Goal: Contribute content: Add original content to the website for others to see

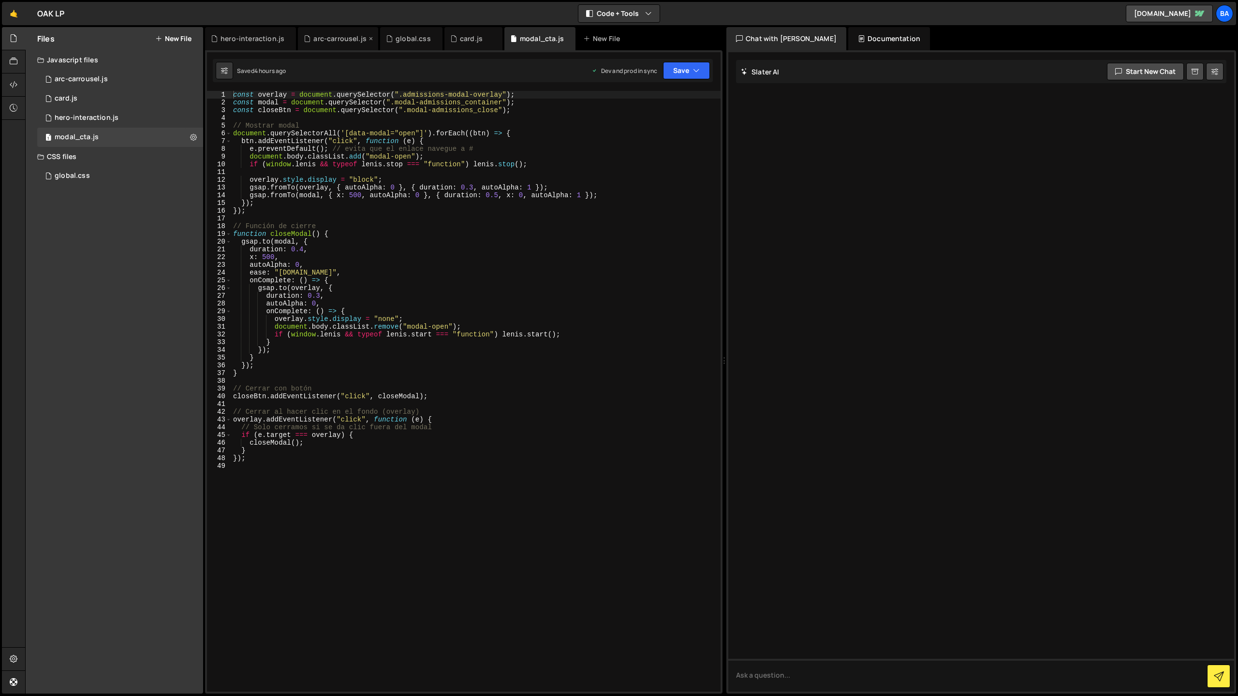
click at [334, 40] on div "arc-carrousel.js" at bounding box center [339, 39] width 53 height 10
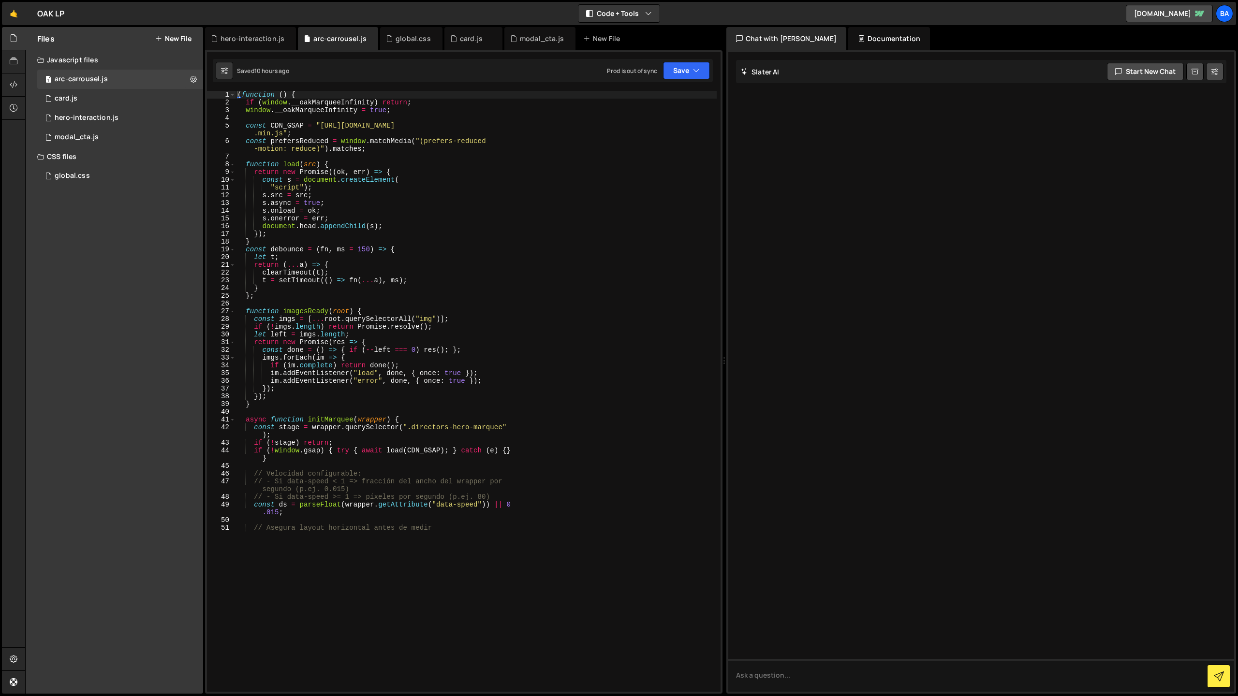
click at [419, 397] on div "( function ( ) { if ( window . __oakMarqueeInfinity ) return ; window . __oakMa…" at bounding box center [475, 312] width 481 height 442
type textarea "})();"
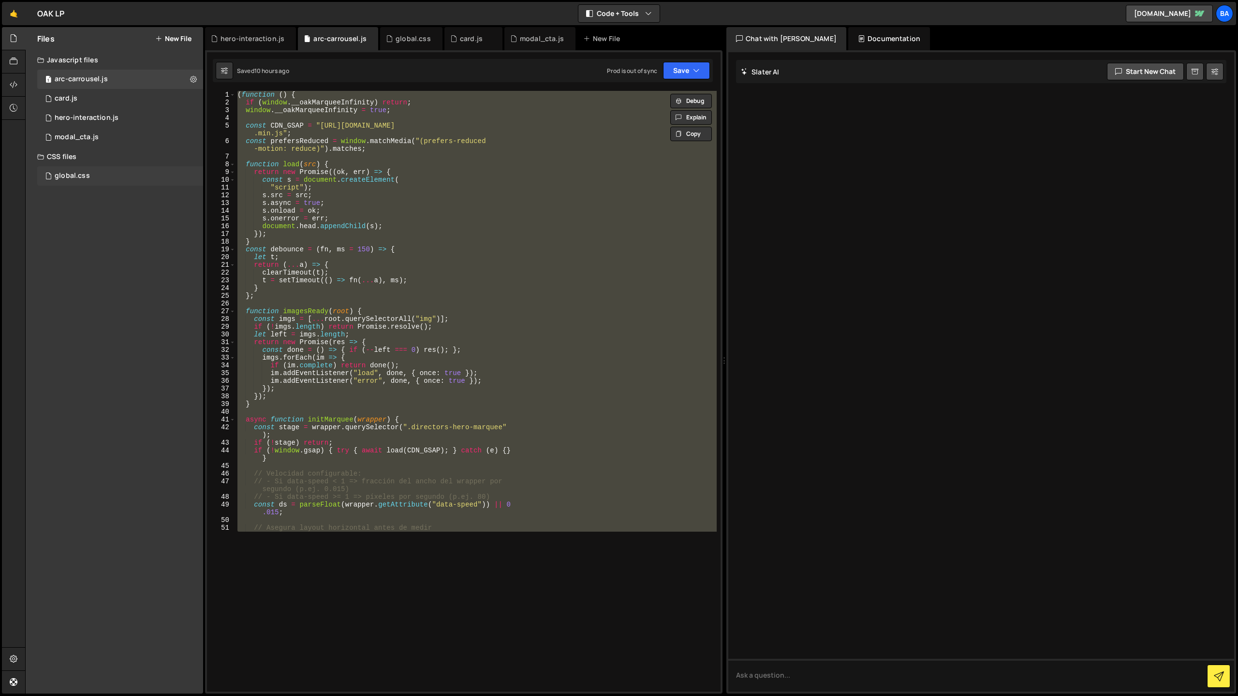
click at [83, 172] on div "global.css" at bounding box center [72, 176] width 35 height 9
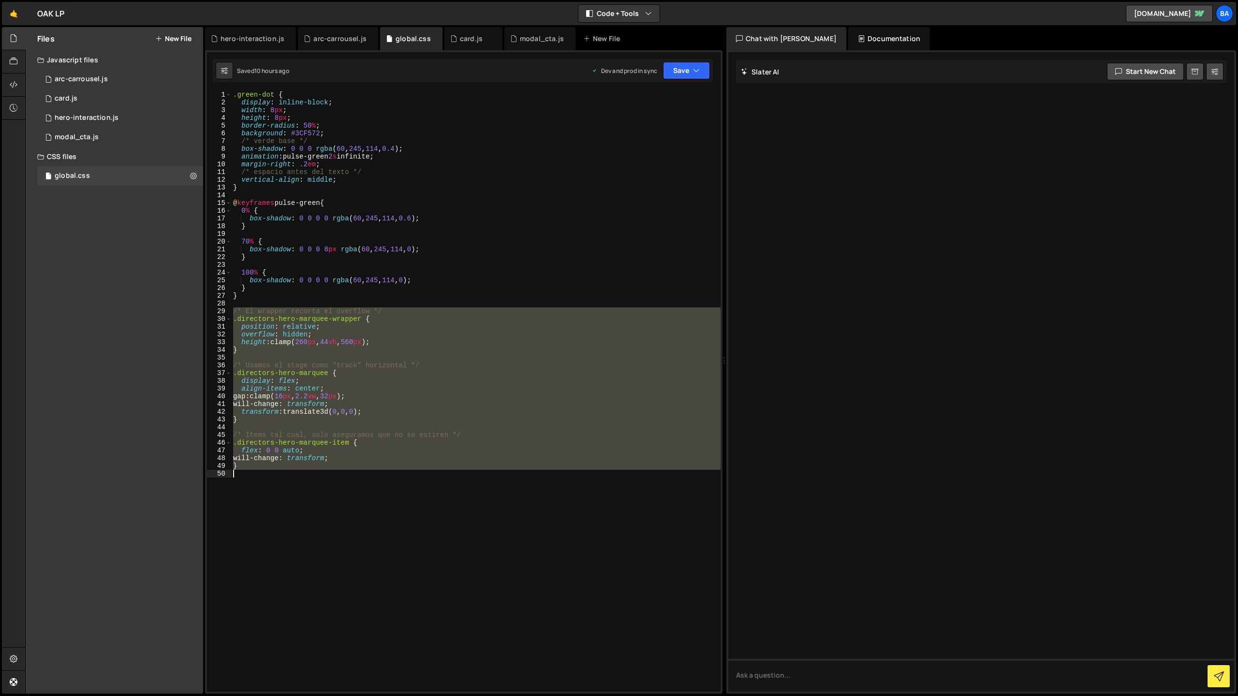
drag, startPoint x: 234, startPoint y: 310, endPoint x: 319, endPoint y: 476, distance: 186.6
click at [321, 475] on div ".green-dot { display : inline-block ; width : 8 px ; height : 8 px ; border-rad…" at bounding box center [475, 312] width 489 height 442
type textarea "}"
paste textarea
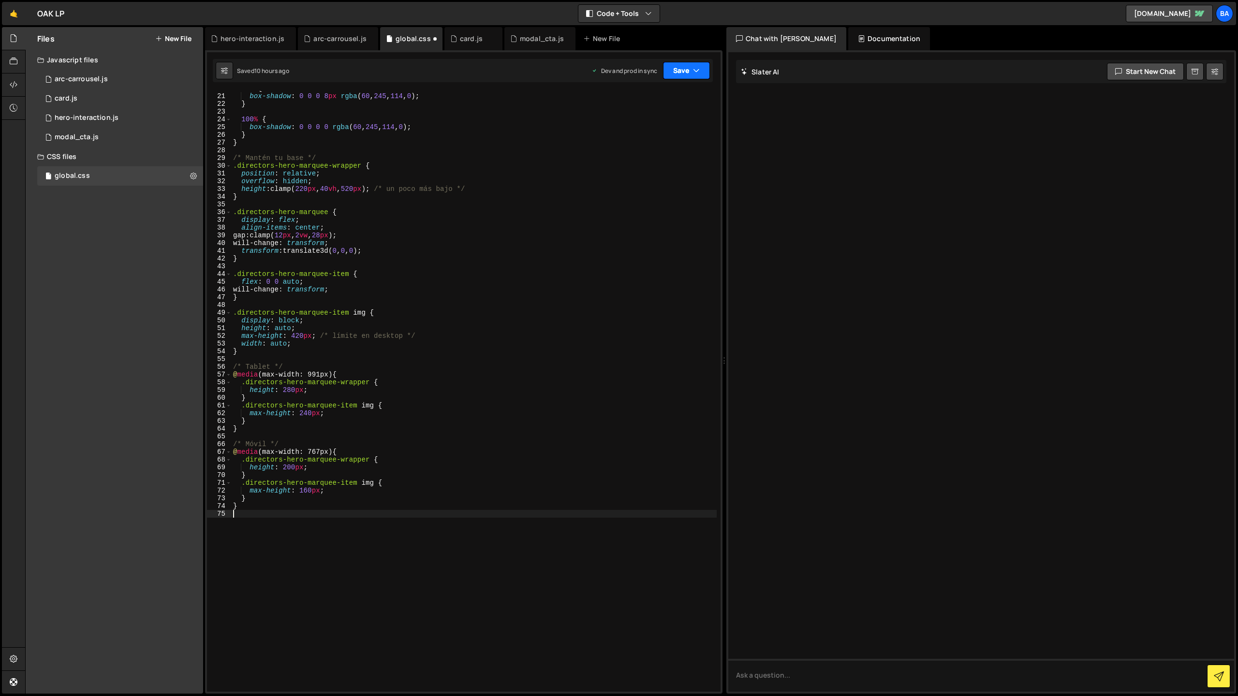
click at [678, 64] on button "Save" at bounding box center [686, 70] width 47 height 17
click at [657, 92] on div "Save to Staging S" at bounding box center [653, 94] width 101 height 10
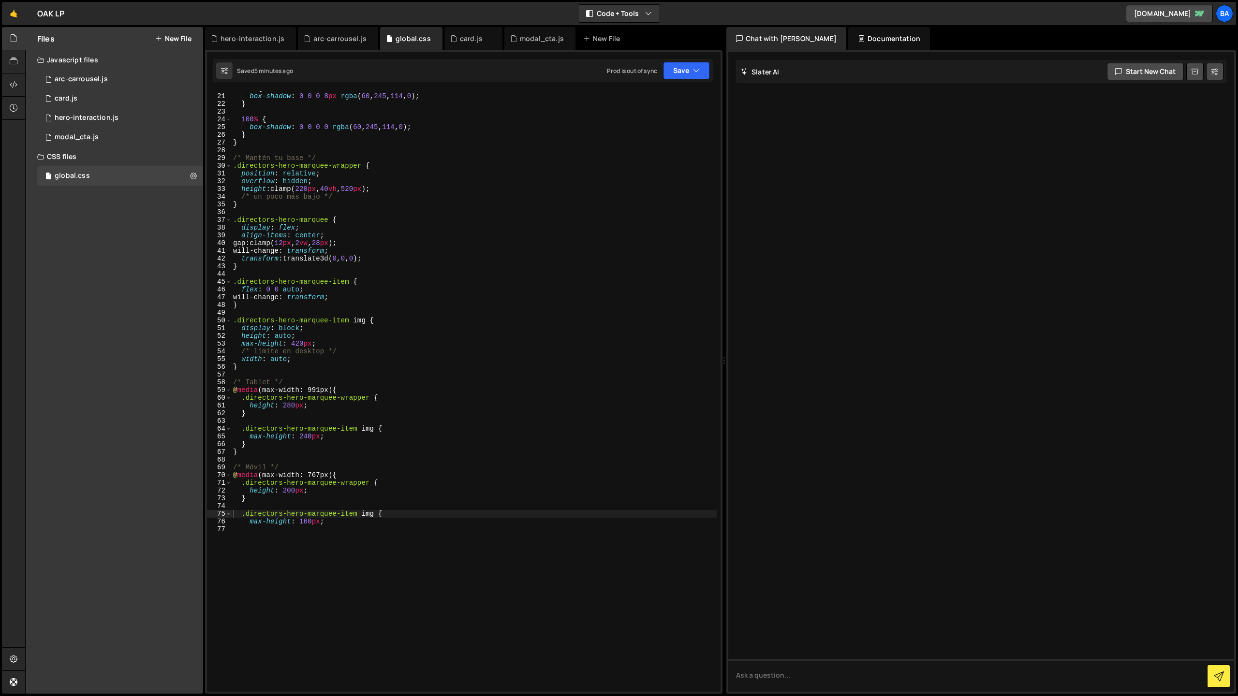
click at [309, 344] on div "70 % { box-shadow : 0 0 0 8 px rgba ( 60 , 245 , 114 , 0 ) ; } 100 % { box-shad…" at bounding box center [473, 306] width 485 height 442
click at [670, 62] on button "Save" at bounding box center [686, 70] width 47 height 17
click at [650, 90] on div "Save to Staging S" at bounding box center [653, 94] width 101 height 10
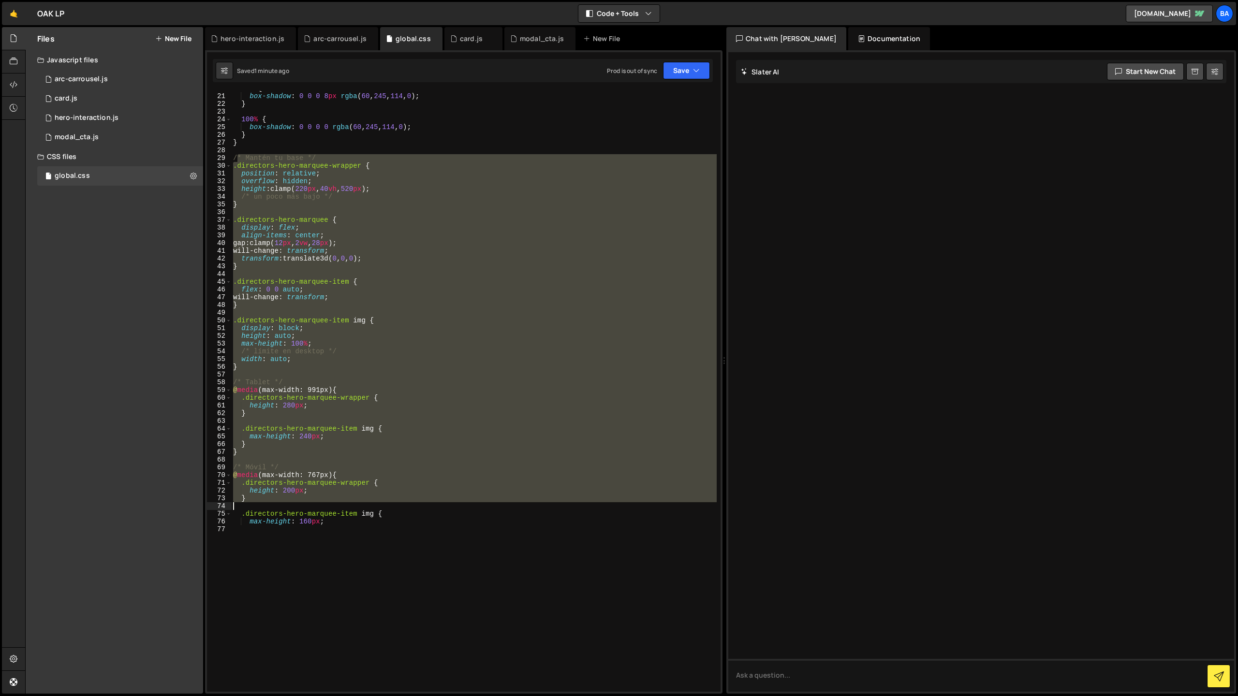
scroll to position [184, 0]
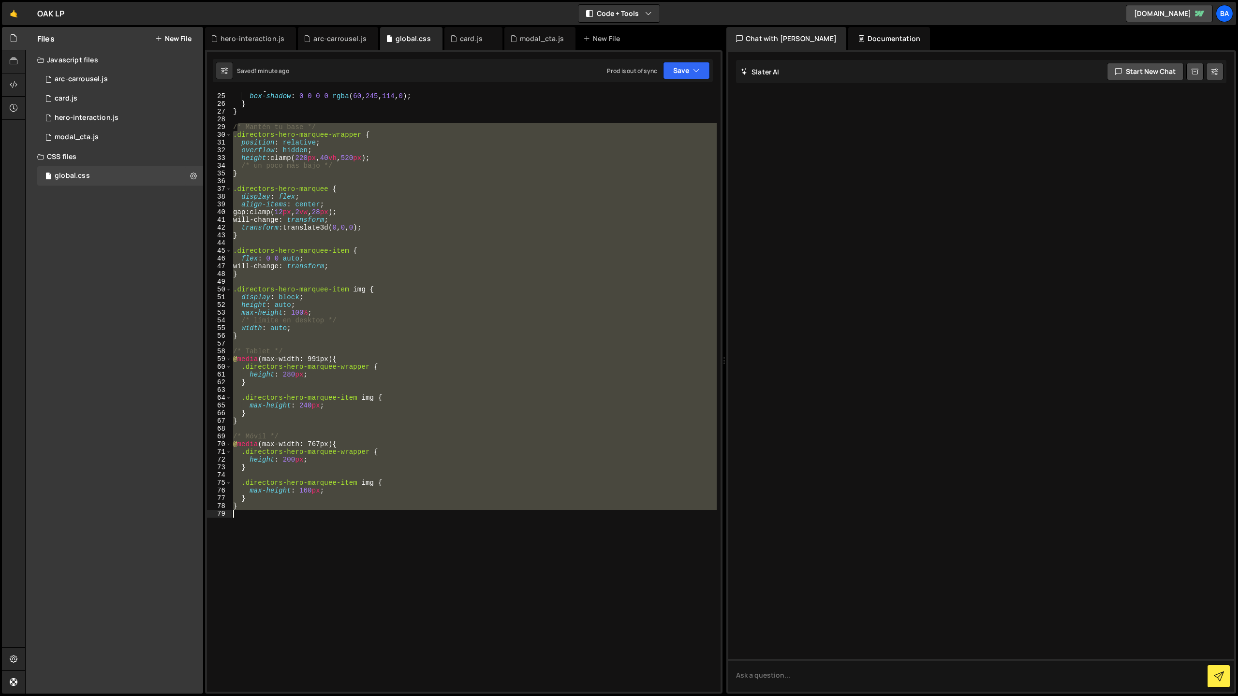
drag, startPoint x: 235, startPoint y: 159, endPoint x: 372, endPoint y: 543, distance: 407.8
click at [372, 543] on div "100 % { box-shadow : 0 0 0 0 rgba ( 60 , 245 , 114 , 0 ) ; } } /* Mantén tu bas…" at bounding box center [473, 391] width 485 height 601
type textarea "/"
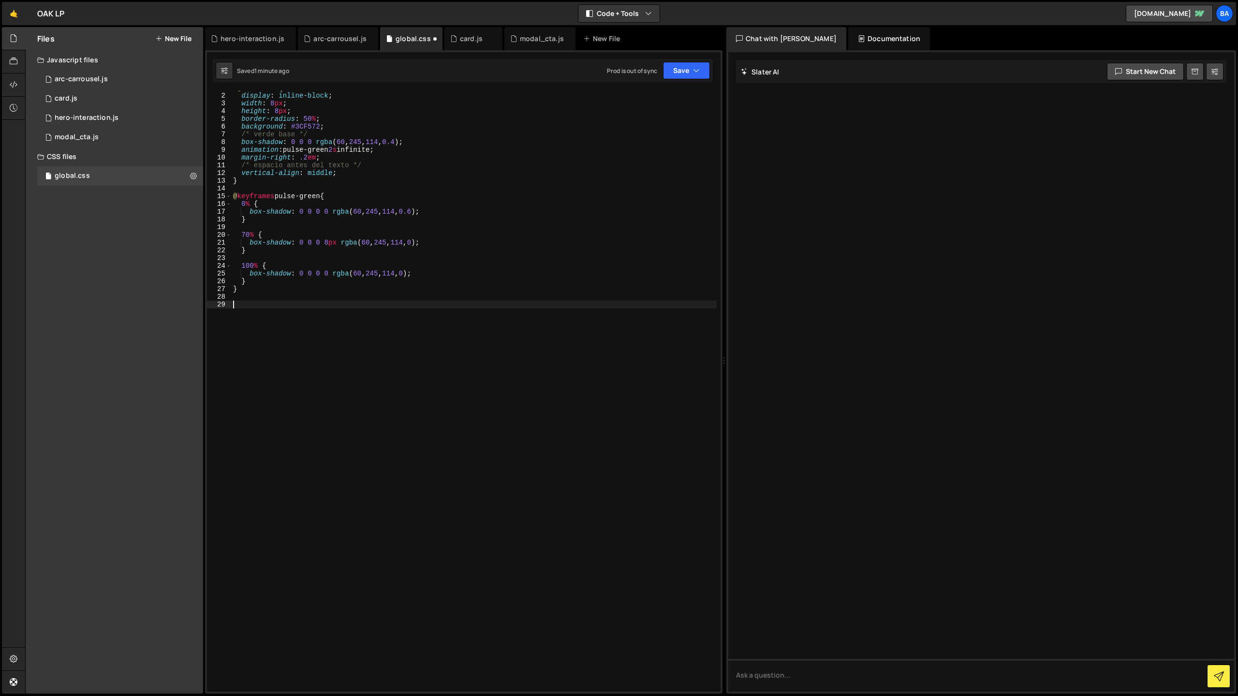
scroll to position [115, 0]
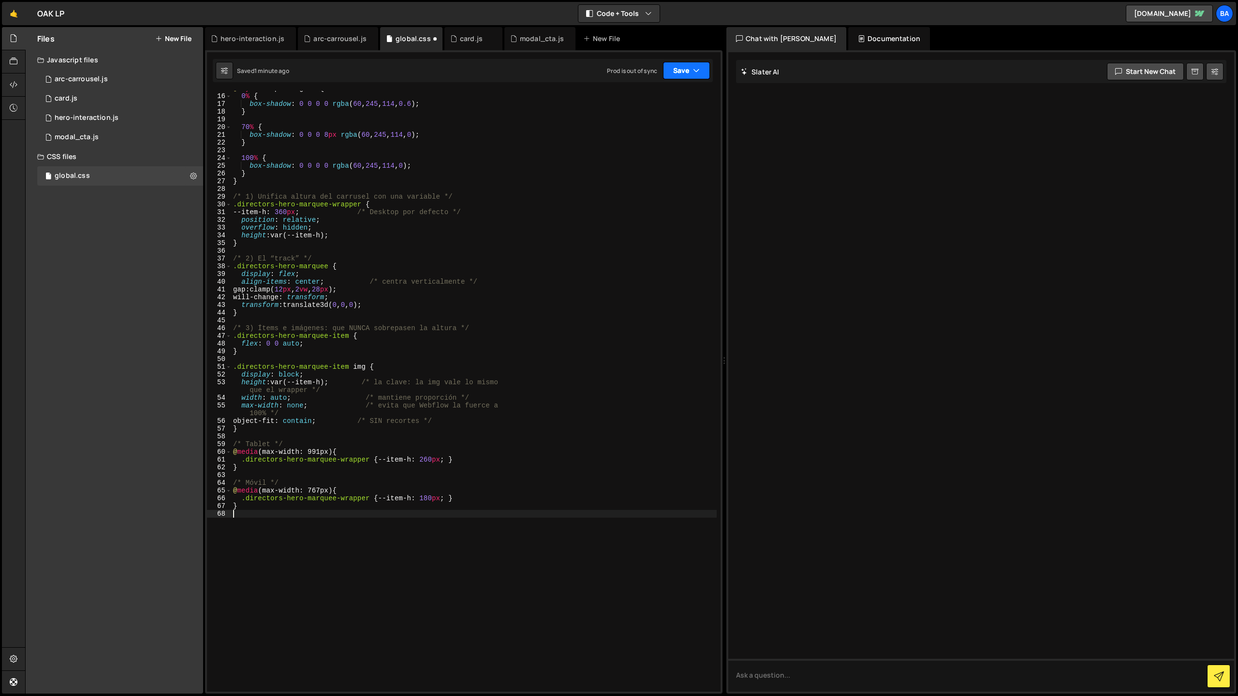
click at [693, 74] on icon "button" at bounding box center [696, 71] width 7 height 10
click at [656, 98] on div "Save to Staging S" at bounding box center [653, 94] width 101 height 10
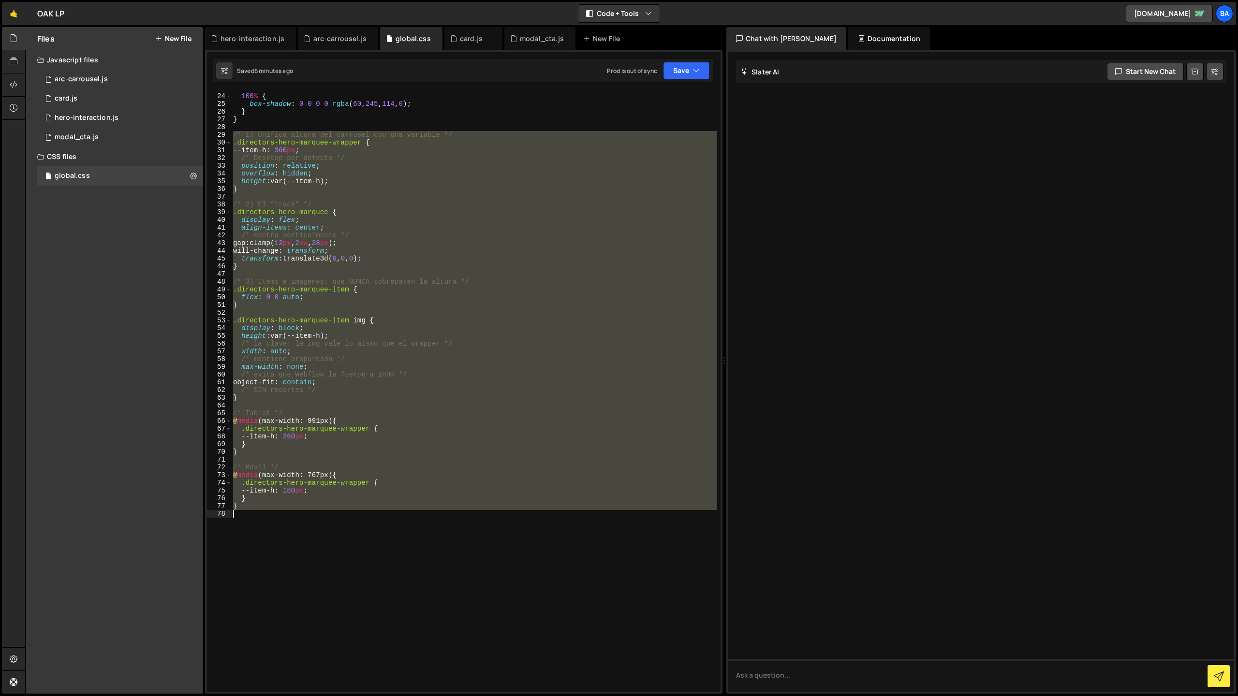
scroll to position [176, 0]
drag, startPoint x: 233, startPoint y: 196, endPoint x: 317, endPoint y: 539, distance: 352.9
click at [317, 539] on div "100 % { box-shadow : 0 0 0 0 rgba ( 60 , 245 , 114 , 0 ) ; } } /* 1) Unifica al…" at bounding box center [473, 391] width 485 height 601
type textarea "}"
paste textarea
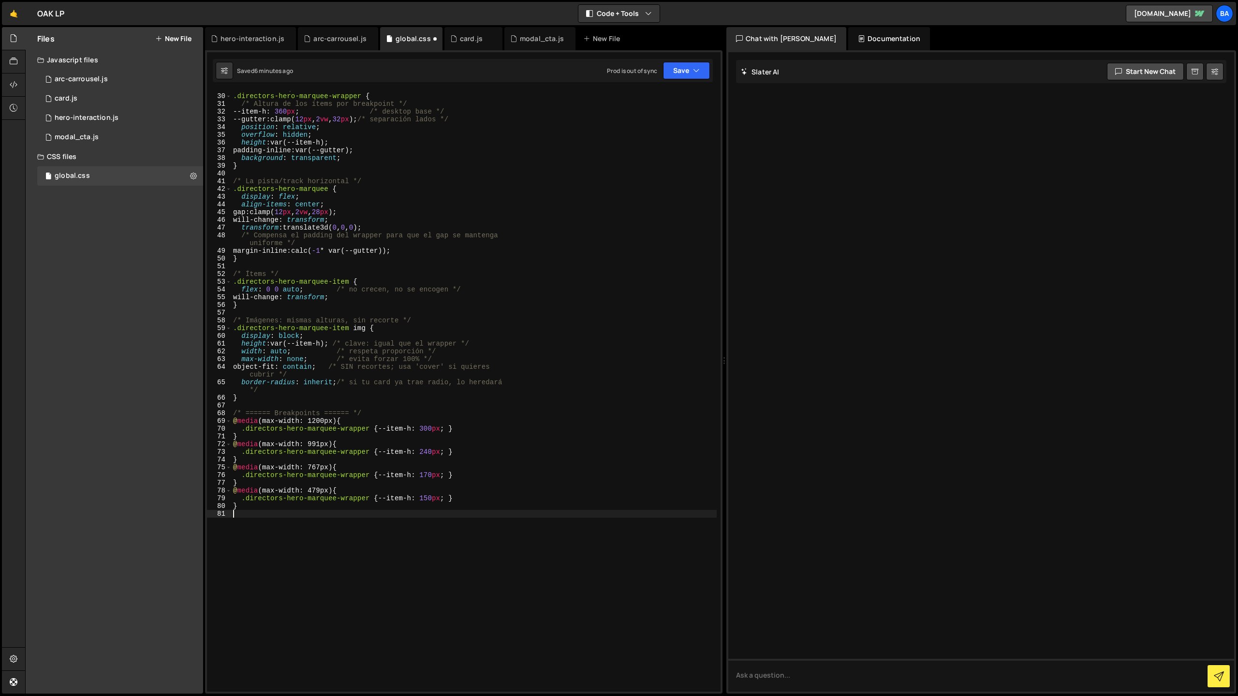
scroll to position [223, 0]
click at [688, 76] on button "Save" at bounding box center [686, 70] width 47 height 17
click at [661, 97] on div "Save to Staging S" at bounding box center [653, 94] width 101 height 10
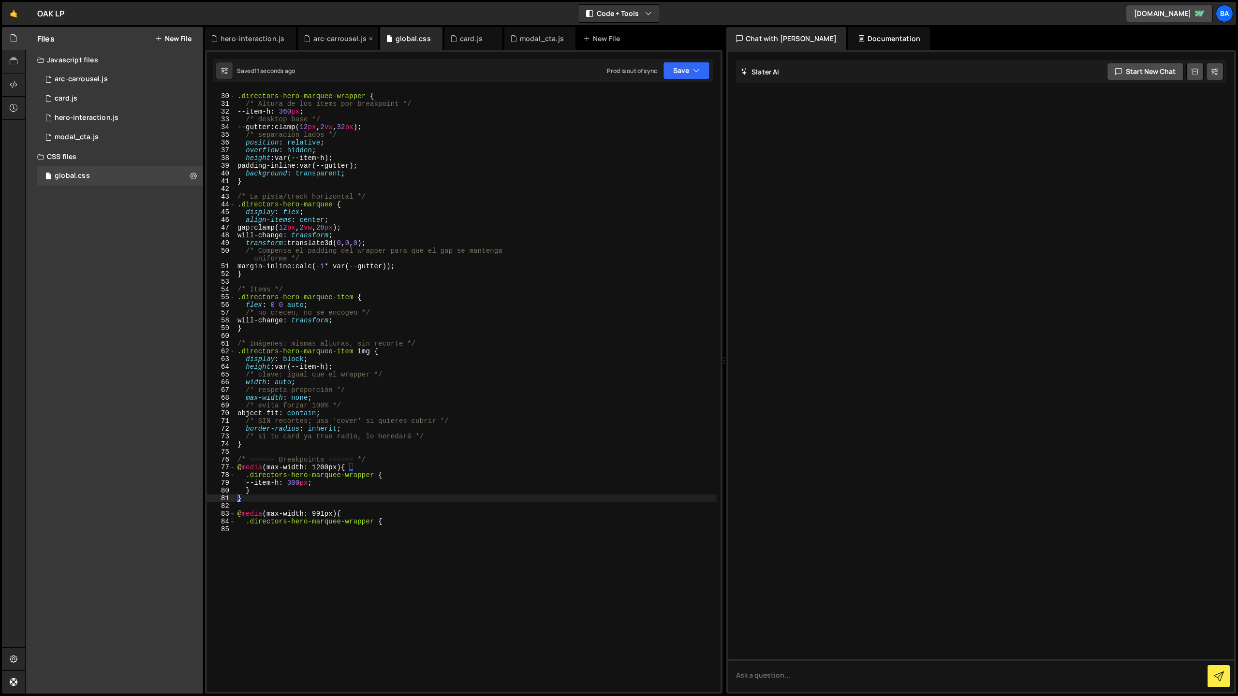
click at [324, 41] on div "arc-carrousel.js" at bounding box center [339, 39] width 53 height 10
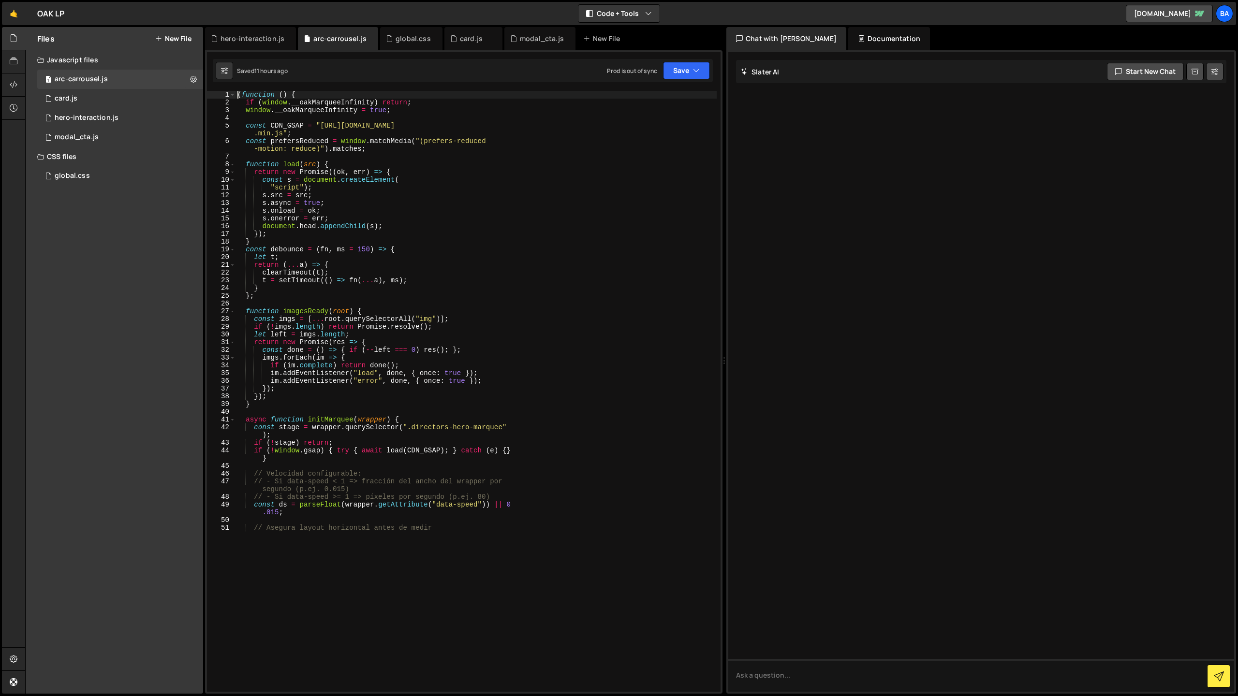
click at [237, 95] on div "( function ( ) { if ( window . __oakMarqueeInfinity ) return ; window . __oakMa…" at bounding box center [475, 312] width 481 height 442
type textarea "})();"
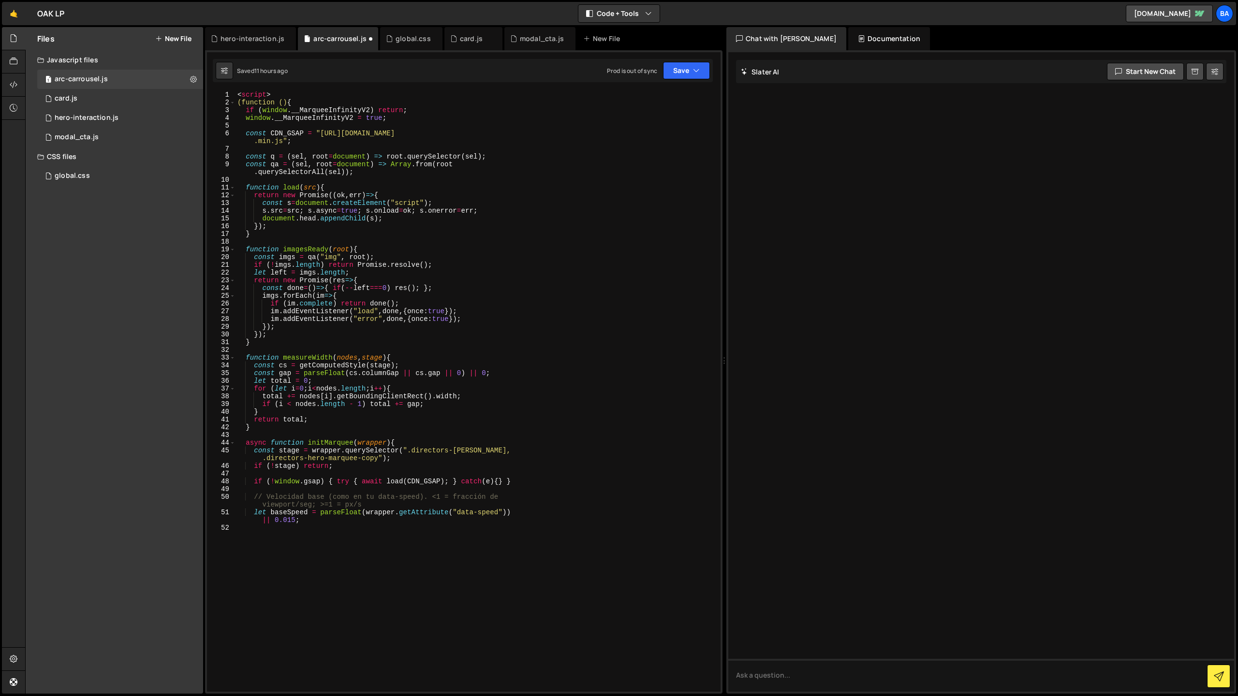
scroll to position [0, 0]
drag, startPoint x: 275, startPoint y: 95, endPoint x: 199, endPoint y: 92, distance: 76.0
click at [199, 92] on div "Files New File Javascript files 1 arc-carrousel.js 0 1 card.js 0 1 hero-interac…" at bounding box center [631, 360] width 1213 height 667
type textarea "<script>"
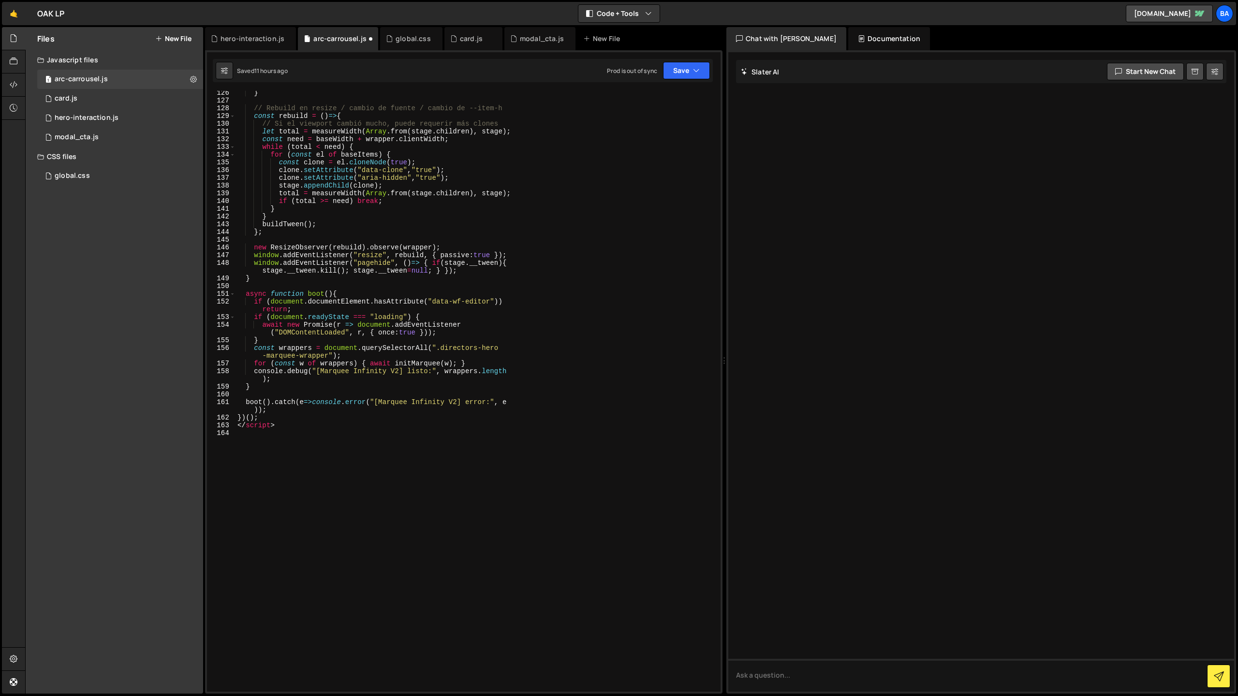
scroll to position [1168, 0]
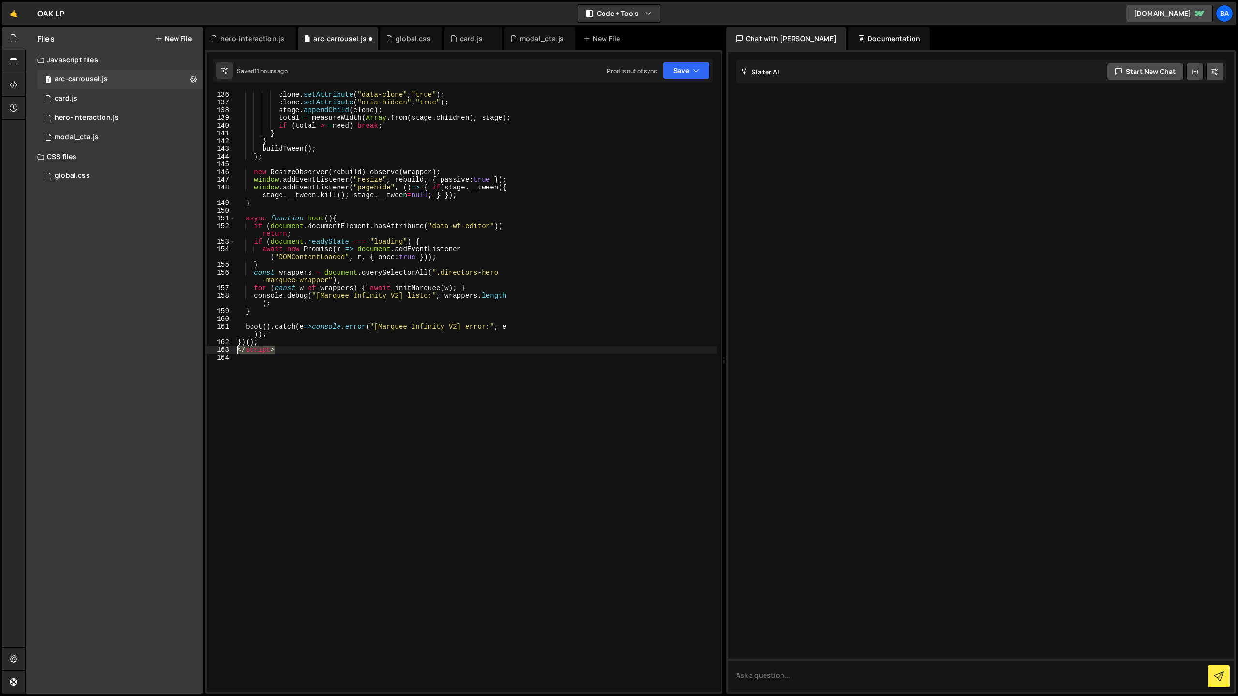
drag, startPoint x: 278, startPoint y: 352, endPoint x: 201, endPoint y: 351, distance: 76.9
click at [201, 351] on div "Files New File Javascript files 1 arc-carrousel.js 0 1 card.js 0 1 hero-interac…" at bounding box center [631, 360] width 1213 height 667
type textarea "</script>"
click at [674, 70] on button "Save" at bounding box center [686, 70] width 47 height 17
click at [658, 94] on div "Save to Staging S" at bounding box center [653, 94] width 101 height 10
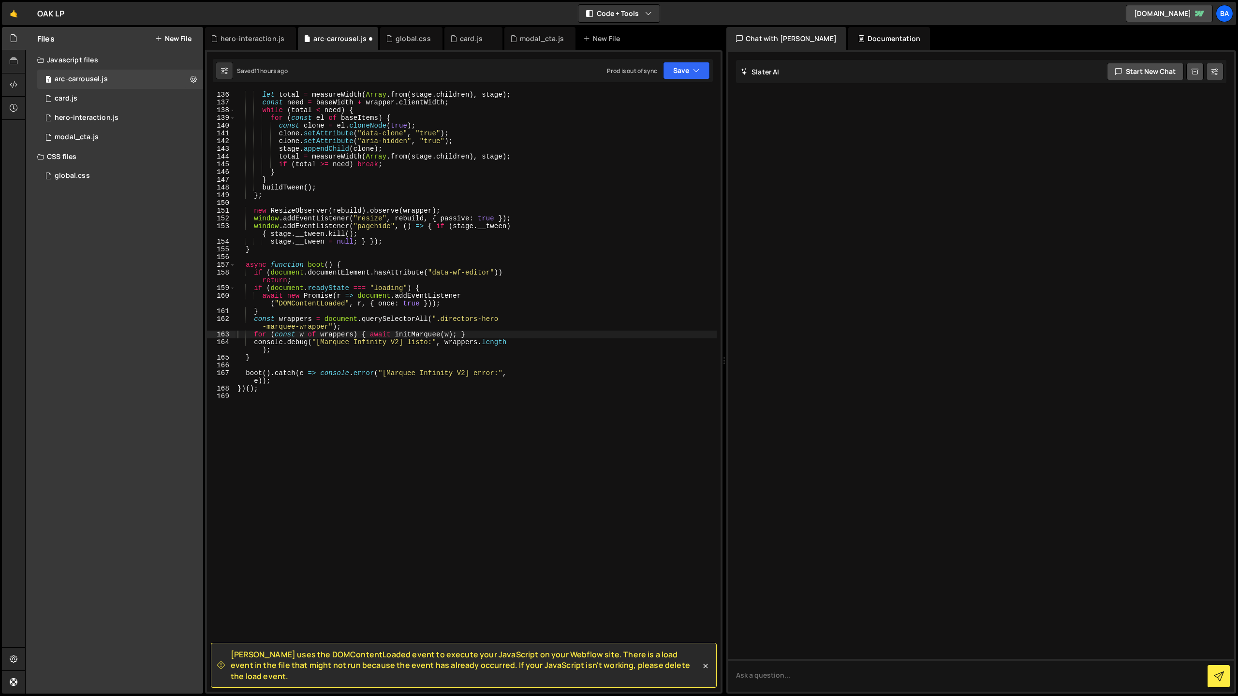
scroll to position [1160, 0]
click at [398, 42] on div "global.css" at bounding box center [412, 39] width 35 height 10
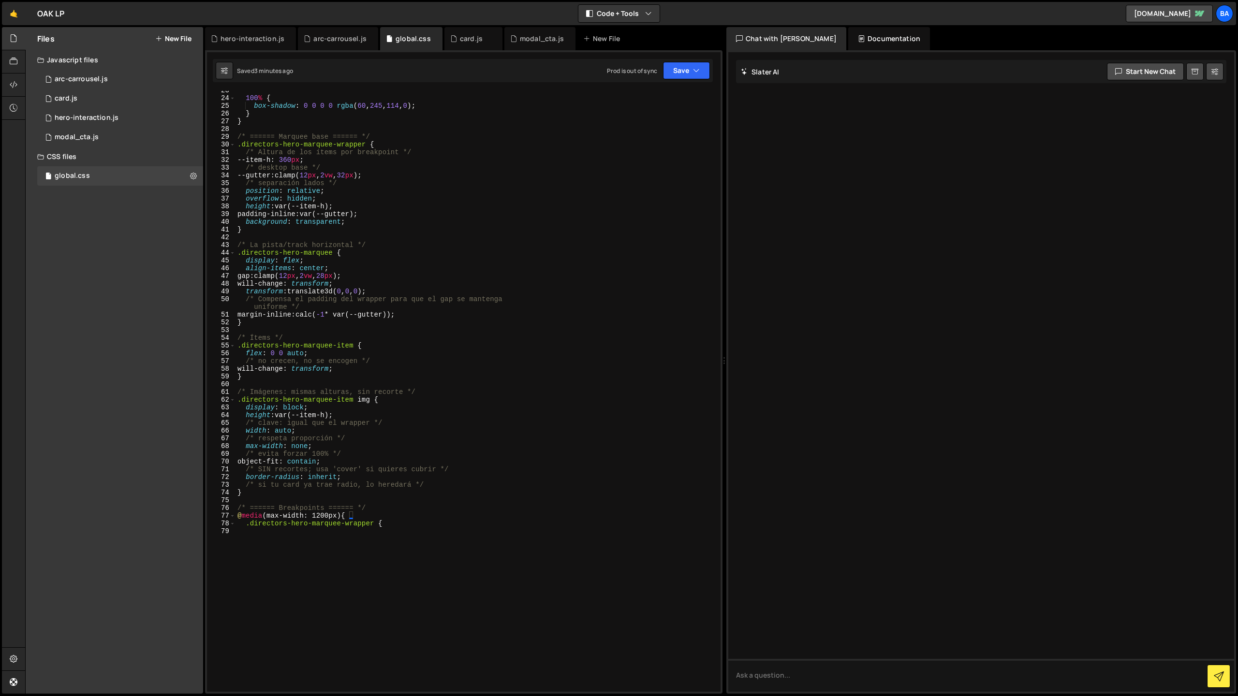
scroll to position [173, 0]
click at [843, 381] on div at bounding box center [981, 372] width 506 height 640
click at [383, 295] on div "100 % { box-shadow : 0 0 0 0 rgba ( 60 , 245 , 114 , 0 ) ; } } /* ====== Marque…" at bounding box center [475, 309] width 481 height 442
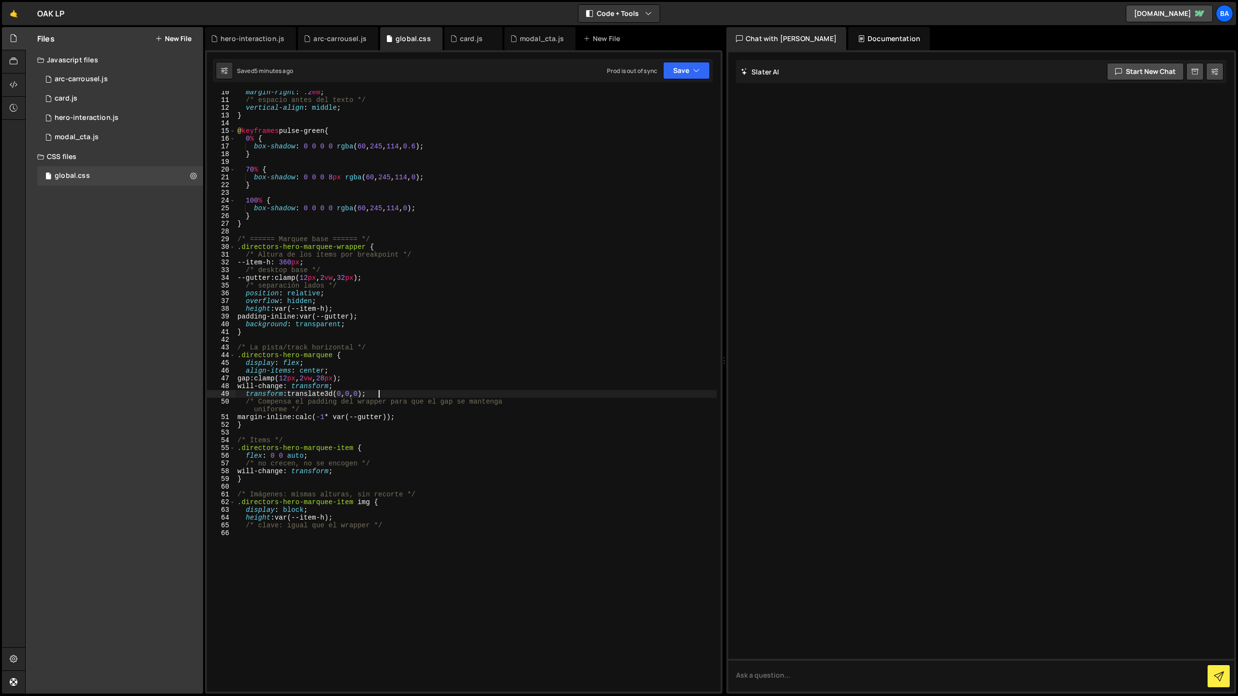
scroll to position [55, 0]
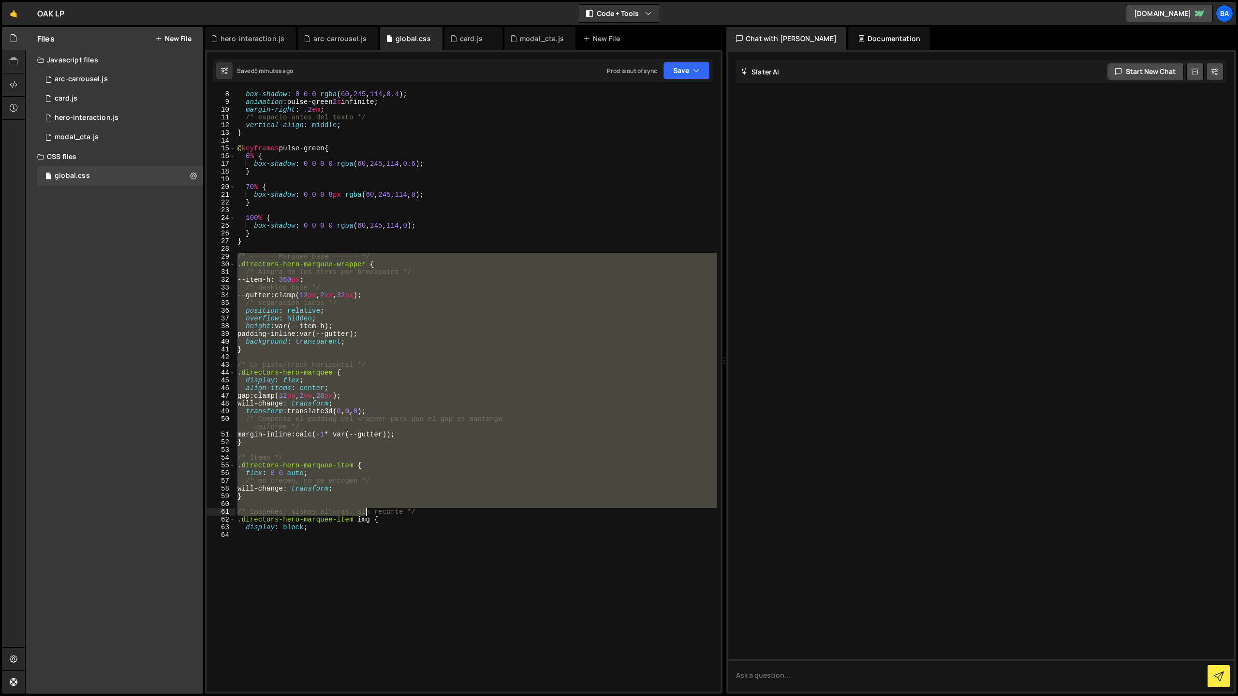
drag, startPoint x: 236, startPoint y: 255, endPoint x: 380, endPoint y: 550, distance: 327.6
click at [380, 550] on div "box-shadow : 0 0 0 rgba ( 60 , 245 , 114 , 0.4 ) ; animation : pulse-green 2 s …" at bounding box center [475, 391] width 481 height 601
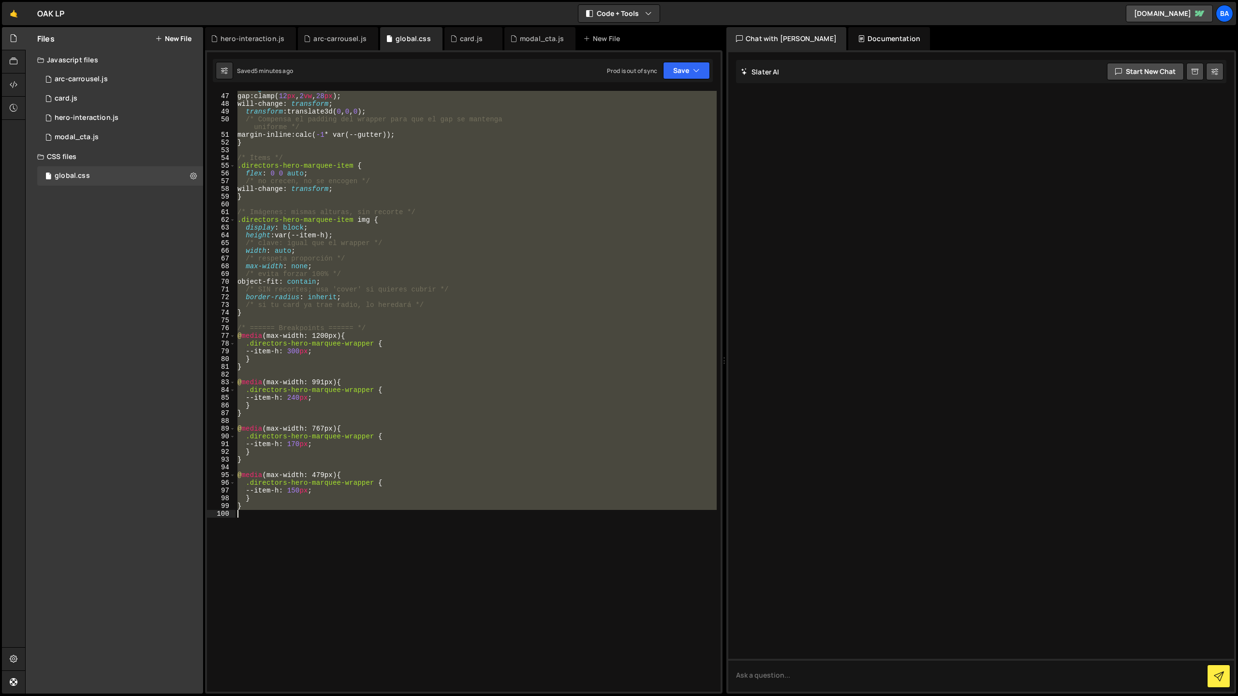
type textarea "}"
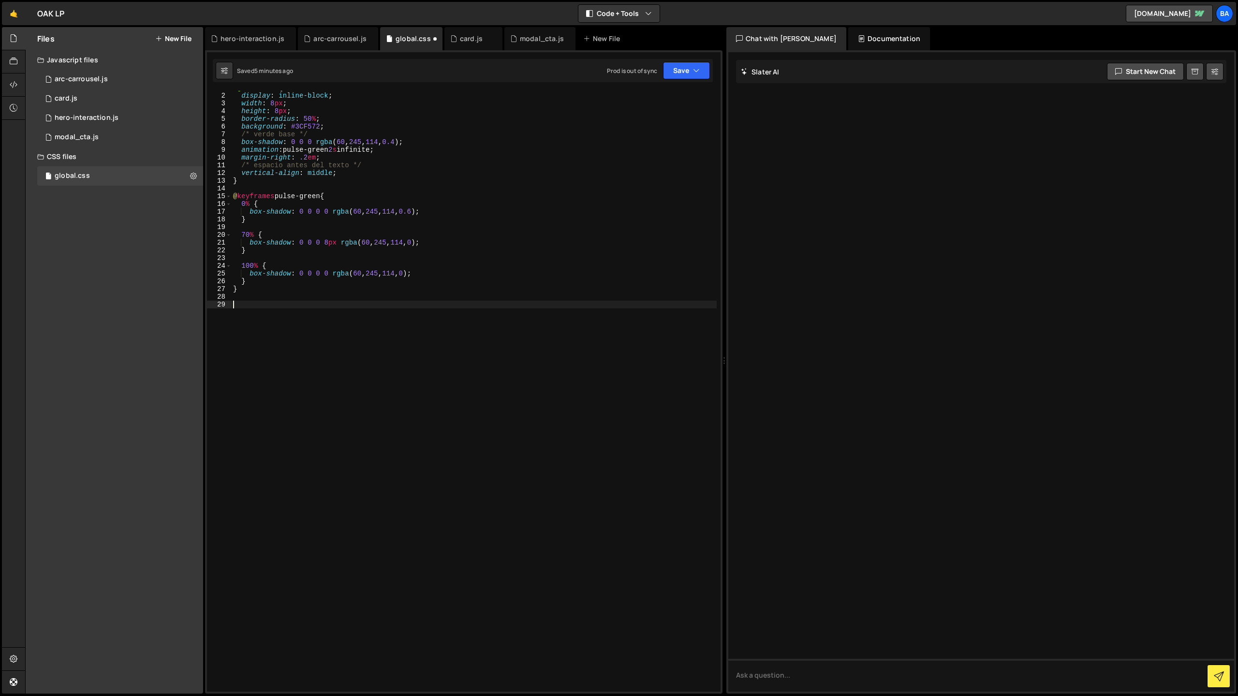
scroll to position [0, 0]
click at [689, 69] on button "Save" at bounding box center [686, 70] width 47 height 17
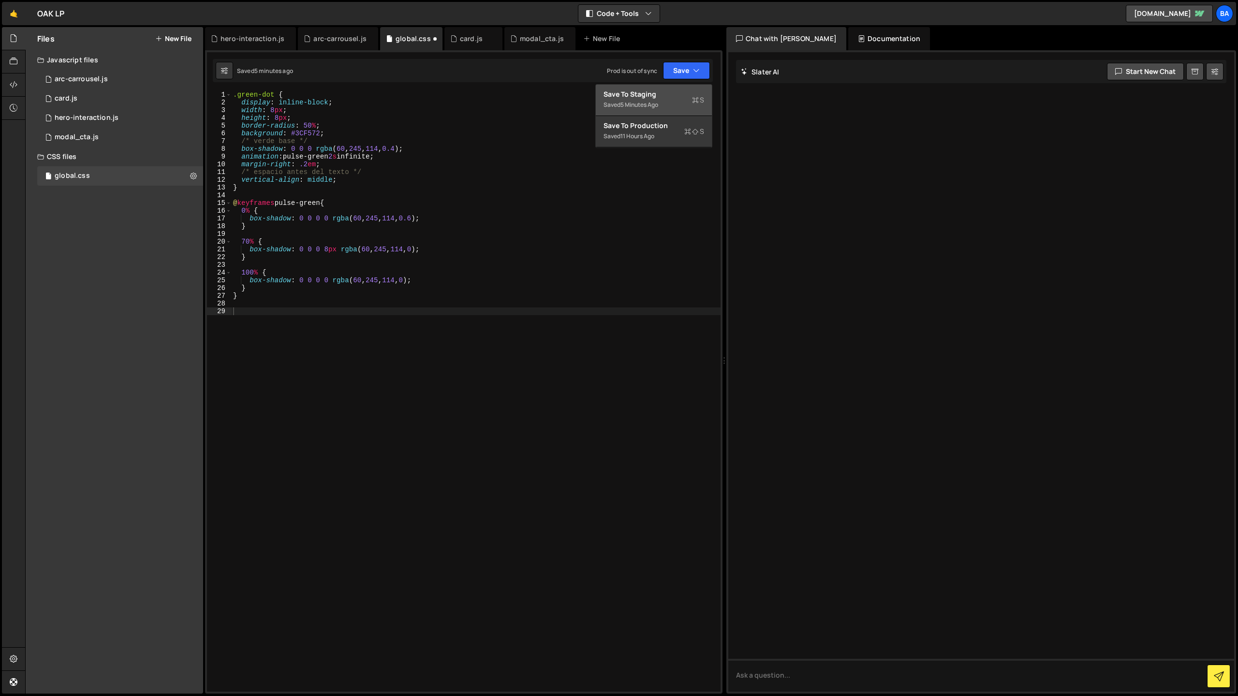
click at [654, 93] on div "Save to Staging S" at bounding box center [653, 94] width 101 height 10
click at [327, 37] on div "arc-carrousel.js" at bounding box center [339, 39] width 53 height 10
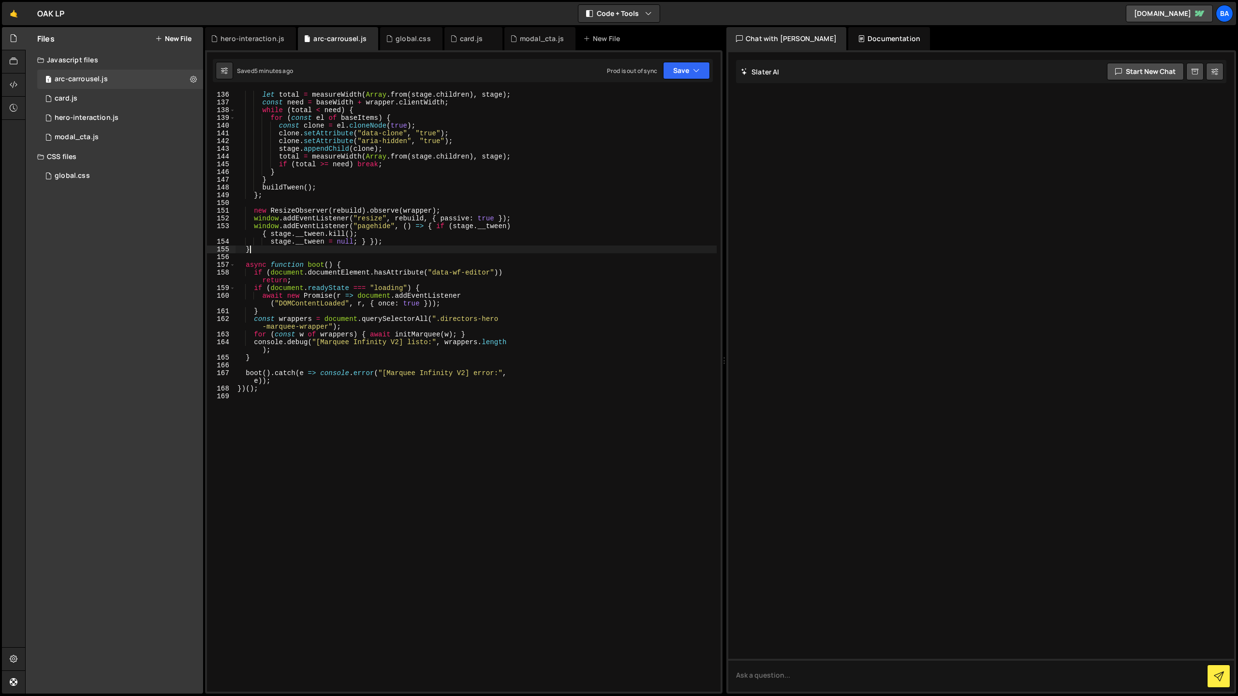
click at [388, 253] on div "// Si el viewport cambió mucho, puede requerir más clones let total = measureWi…" at bounding box center [475, 304] width 481 height 442
type textarea "})();"
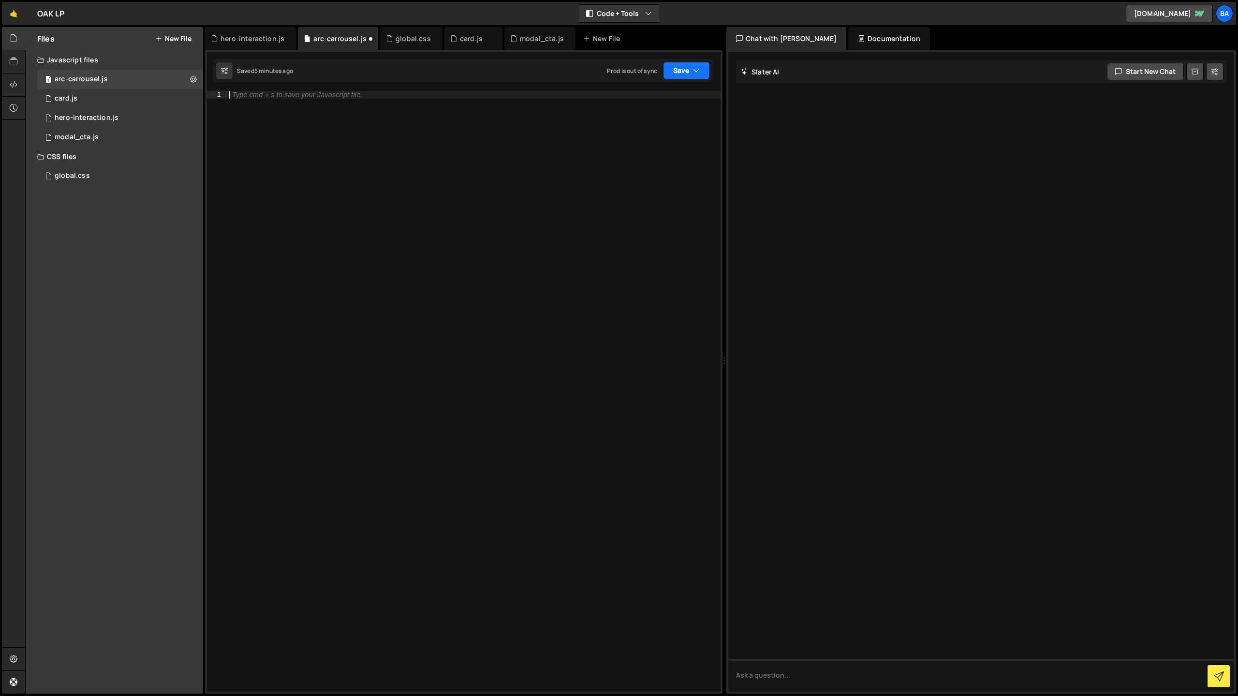
click at [685, 73] on button "Save" at bounding box center [686, 70] width 47 height 17
click at [649, 97] on div "Save to Staging S" at bounding box center [653, 94] width 101 height 10
click at [195, 80] on icon at bounding box center [193, 78] width 7 height 9
click at [247, 140] on button "Delete File" at bounding box center [252, 138] width 95 height 19
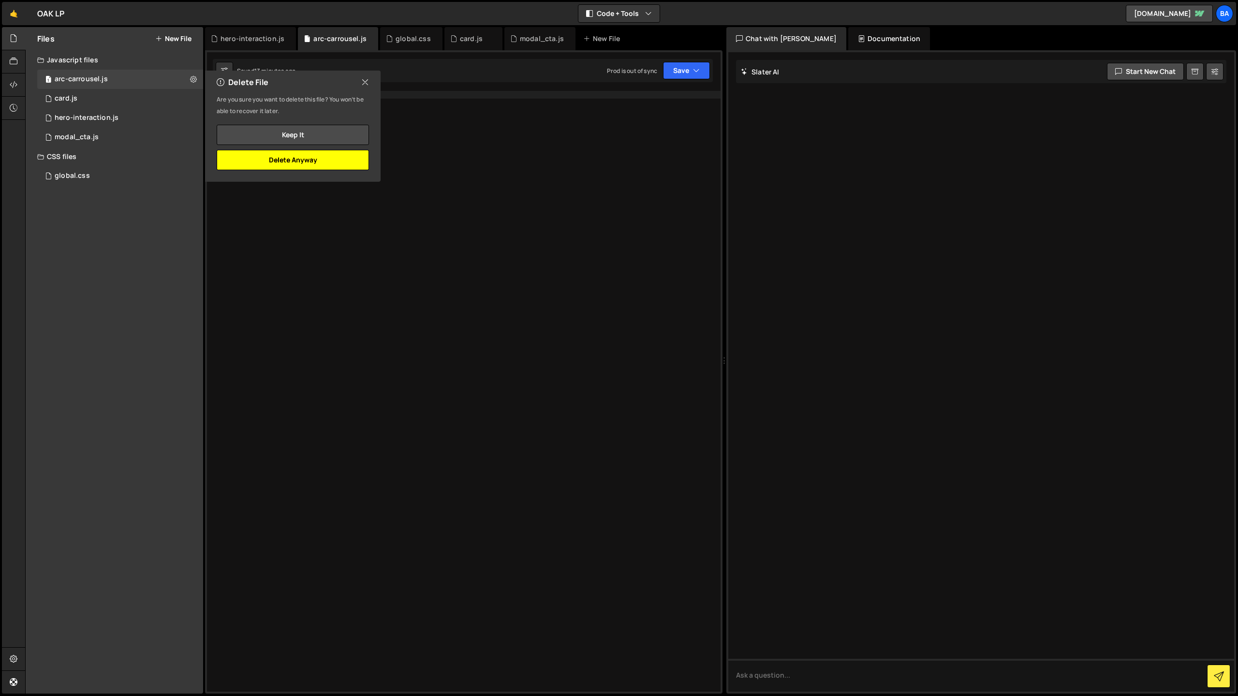
click at [295, 167] on button "Delete Anyway" at bounding box center [293, 160] width 152 height 20
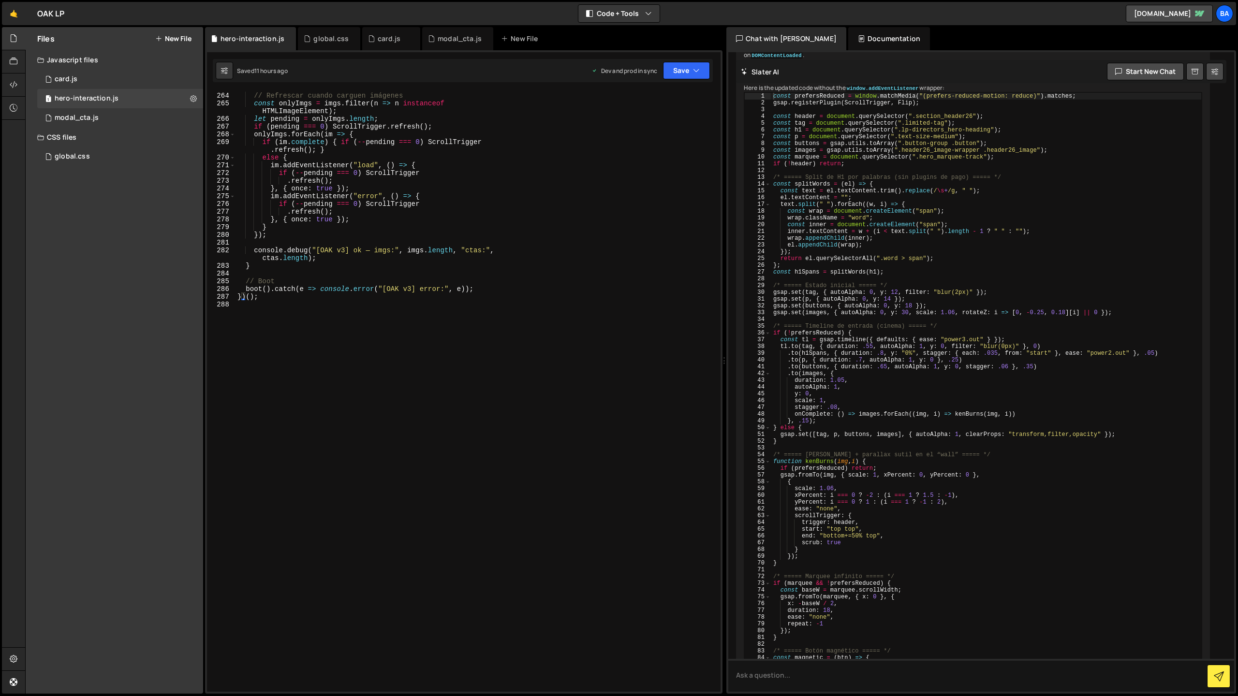
scroll to position [1192, 0]
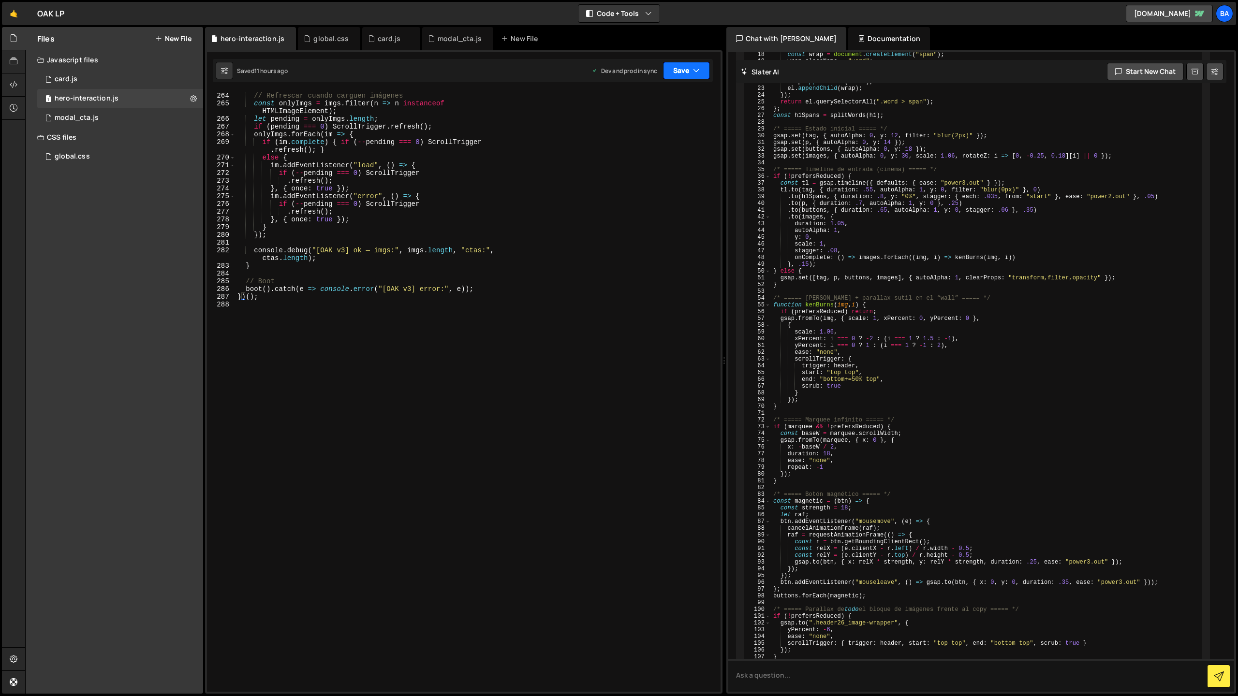
click at [698, 72] on icon "button" at bounding box center [696, 71] width 7 height 10
click at [655, 129] on div "Save to Production S" at bounding box center [653, 126] width 101 height 10
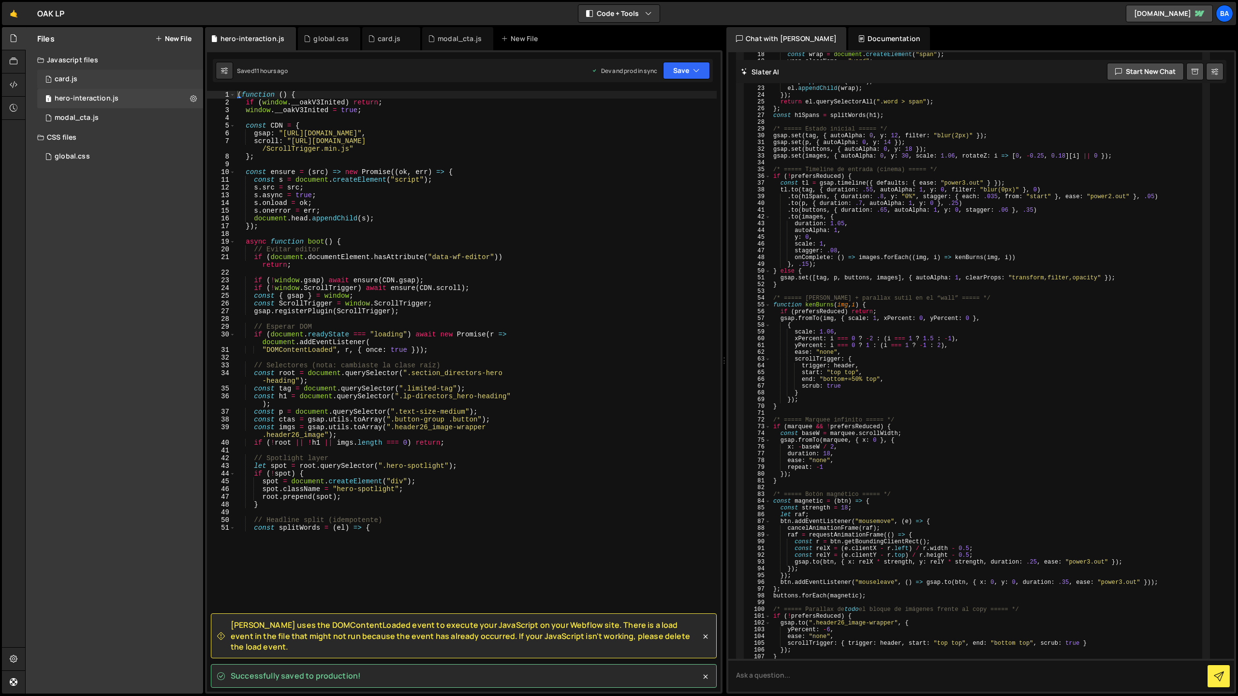
click at [74, 73] on div "1 card.js 0" at bounding box center [120, 79] width 166 height 19
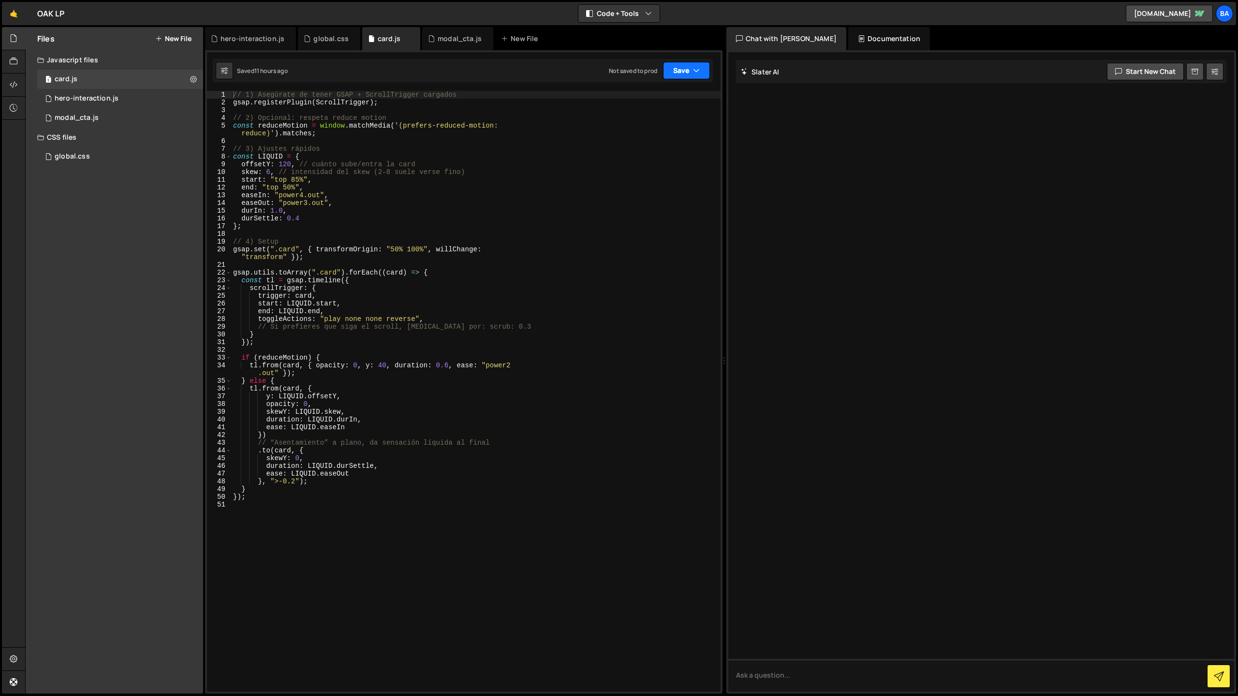
click at [691, 73] on button "Save" at bounding box center [686, 70] width 47 height 17
click at [658, 128] on div "Save to Production S" at bounding box center [653, 126] width 101 height 10
click at [116, 114] on div "1 modal_cta.js 0" at bounding box center [120, 117] width 166 height 19
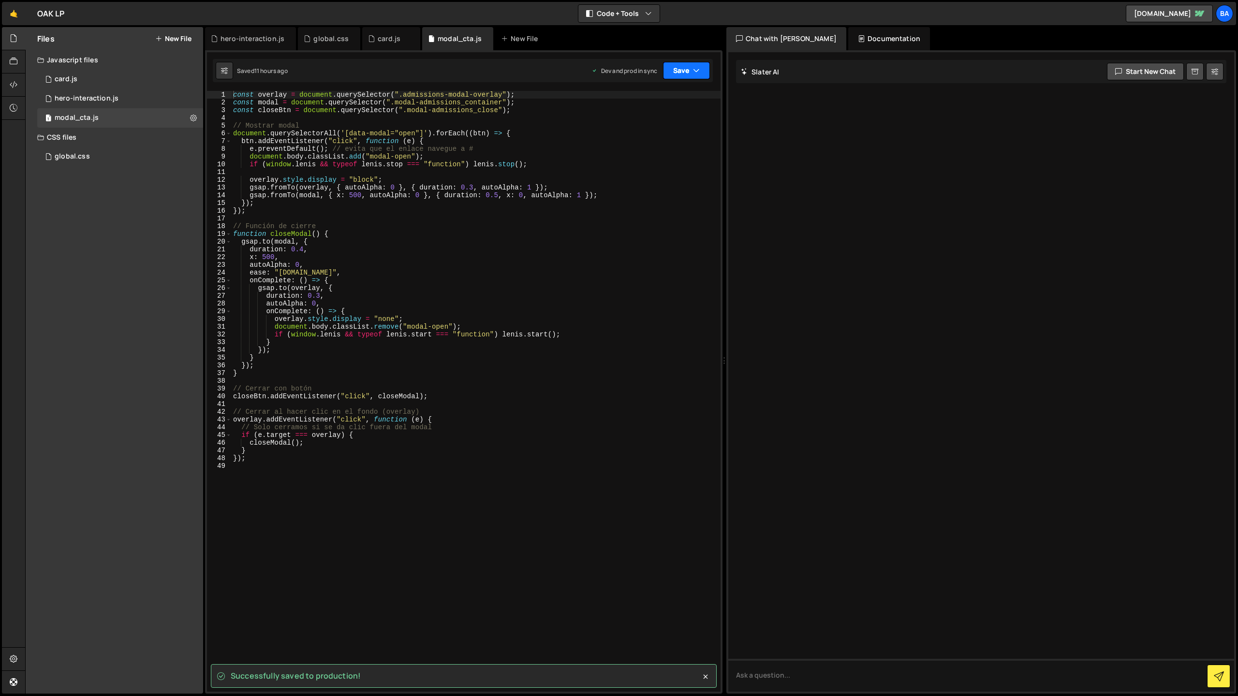
click at [674, 69] on button "Save" at bounding box center [686, 70] width 47 height 17
click at [650, 136] on div "Saved just now" at bounding box center [653, 137] width 101 height 12
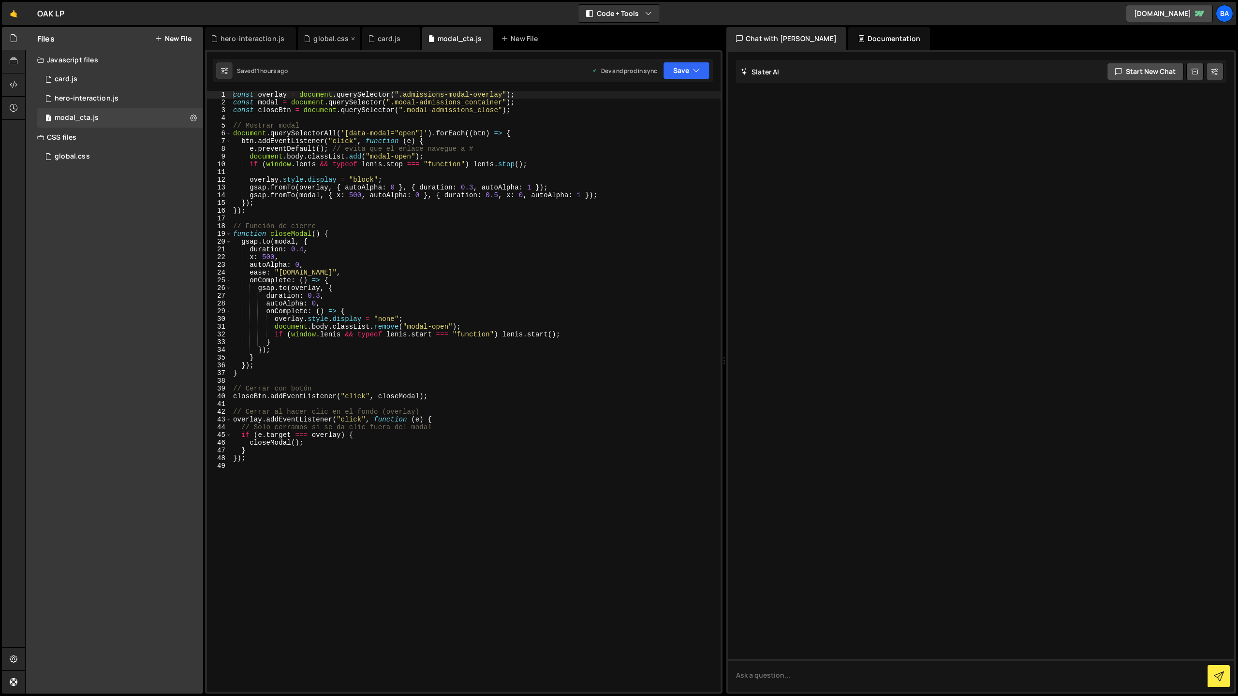
click at [330, 40] on div "global.css" at bounding box center [330, 39] width 35 height 10
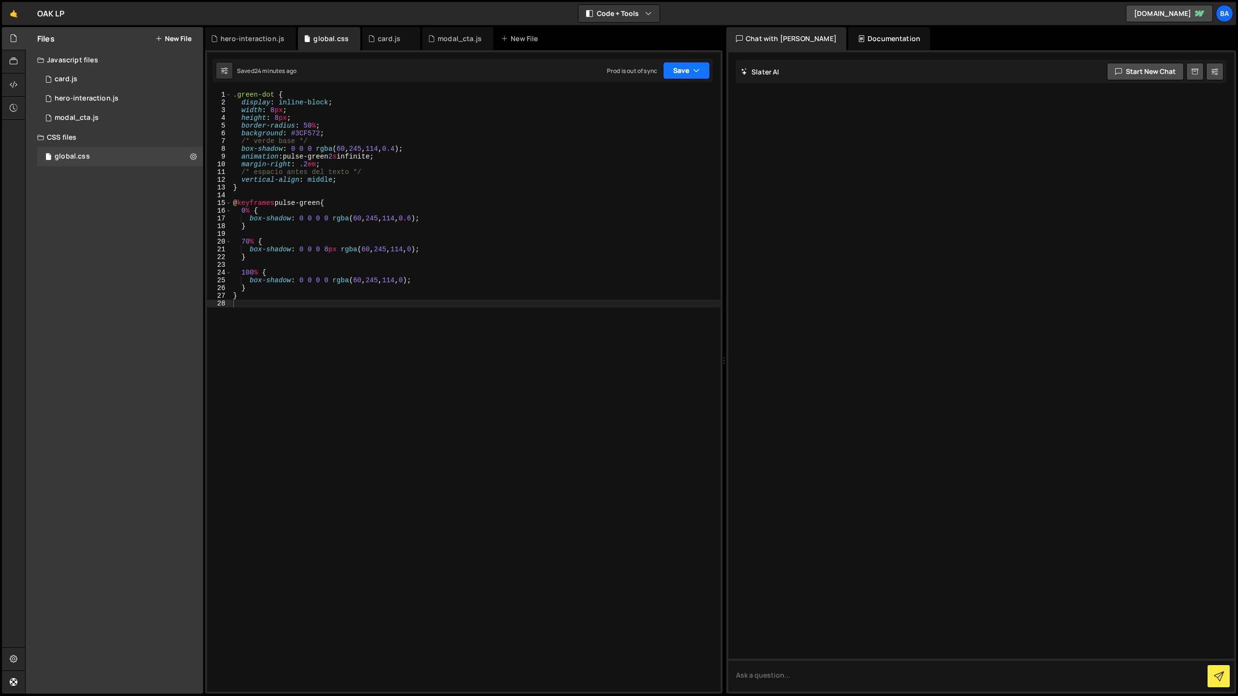
click at [697, 72] on icon "button" at bounding box center [696, 71] width 7 height 10
click at [659, 128] on div "Save to Production S" at bounding box center [653, 126] width 101 height 10
click at [253, 306] on div ".green-dot { display : inline-block ; width : 8 px ; height : 8 px ; border-rad…" at bounding box center [475, 312] width 489 height 442
paste textarea "directors-hero-marquee-wrapper"
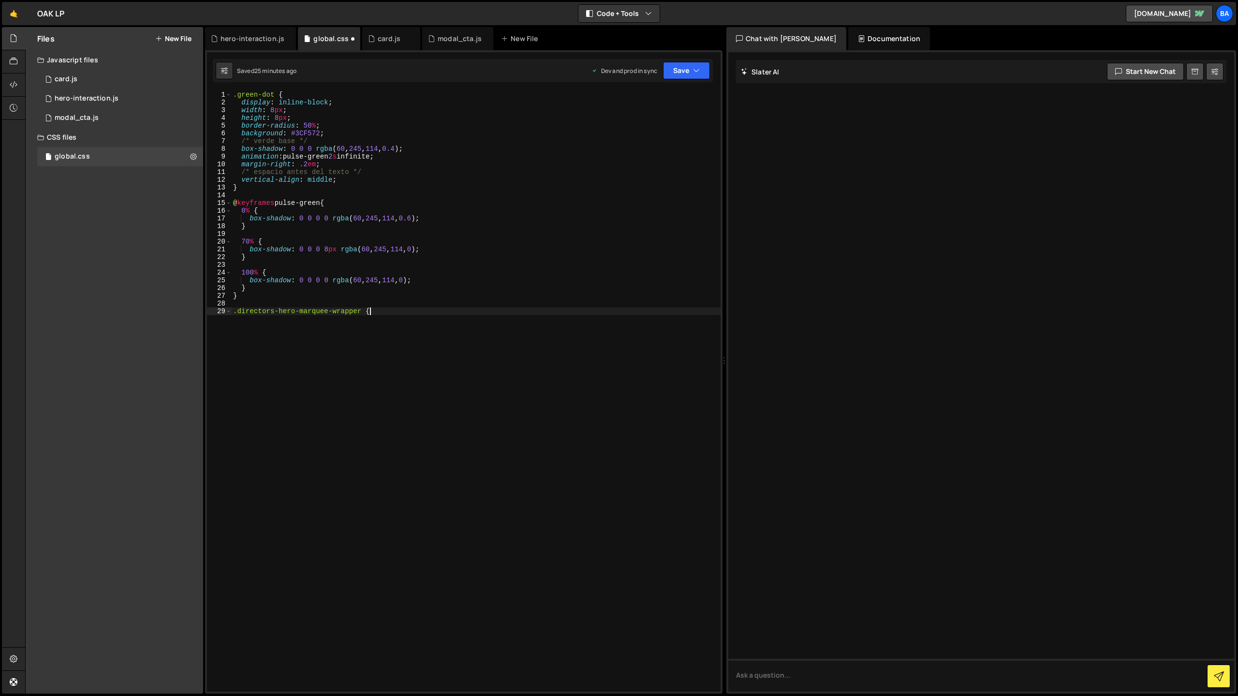
type textarea ".directors-hero-marquee-wrapper {}"
type textarea "margin-top: 2rem;"
click at [698, 75] on icon "button" at bounding box center [696, 71] width 7 height 10
click at [659, 125] on div "Save to Production S" at bounding box center [653, 126] width 101 height 10
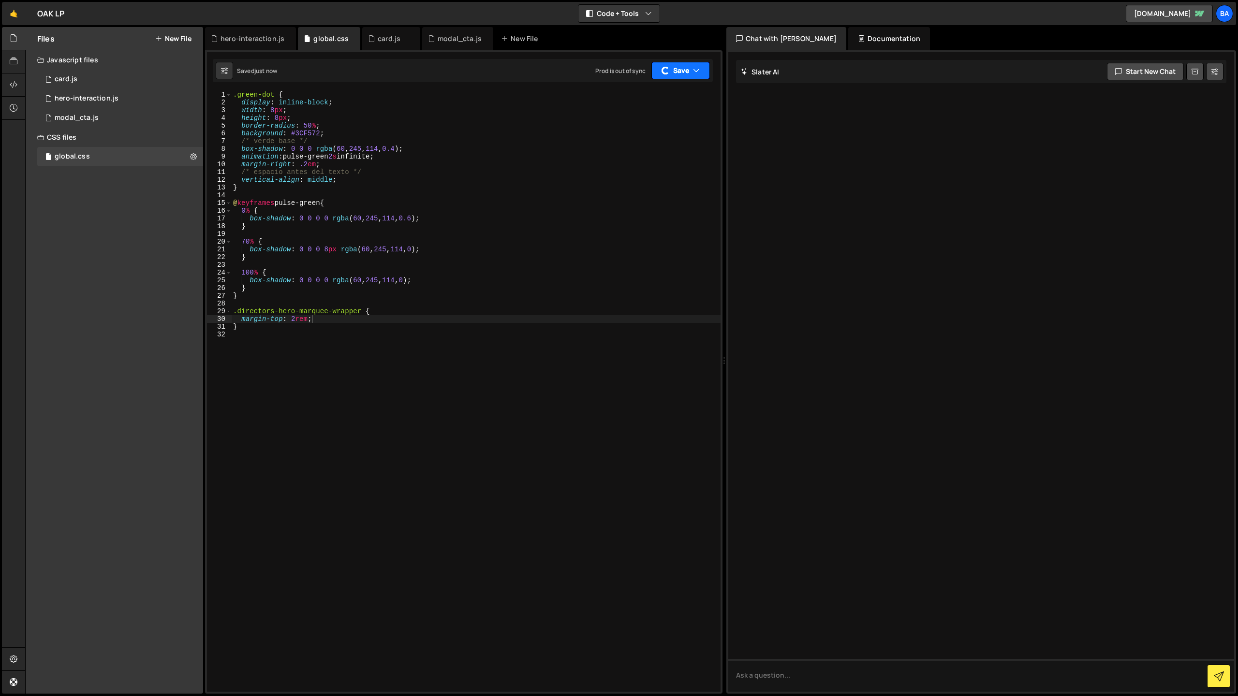
click at [695, 68] on icon "button" at bounding box center [696, 71] width 7 height 10
click at [669, 96] on div "Save to Staging S" at bounding box center [653, 94] width 101 height 10
click at [424, 462] on div ".green-dot { display : inline-block ; width : 8 px ; height : 8 px ; border-rad…" at bounding box center [475, 312] width 489 height 442
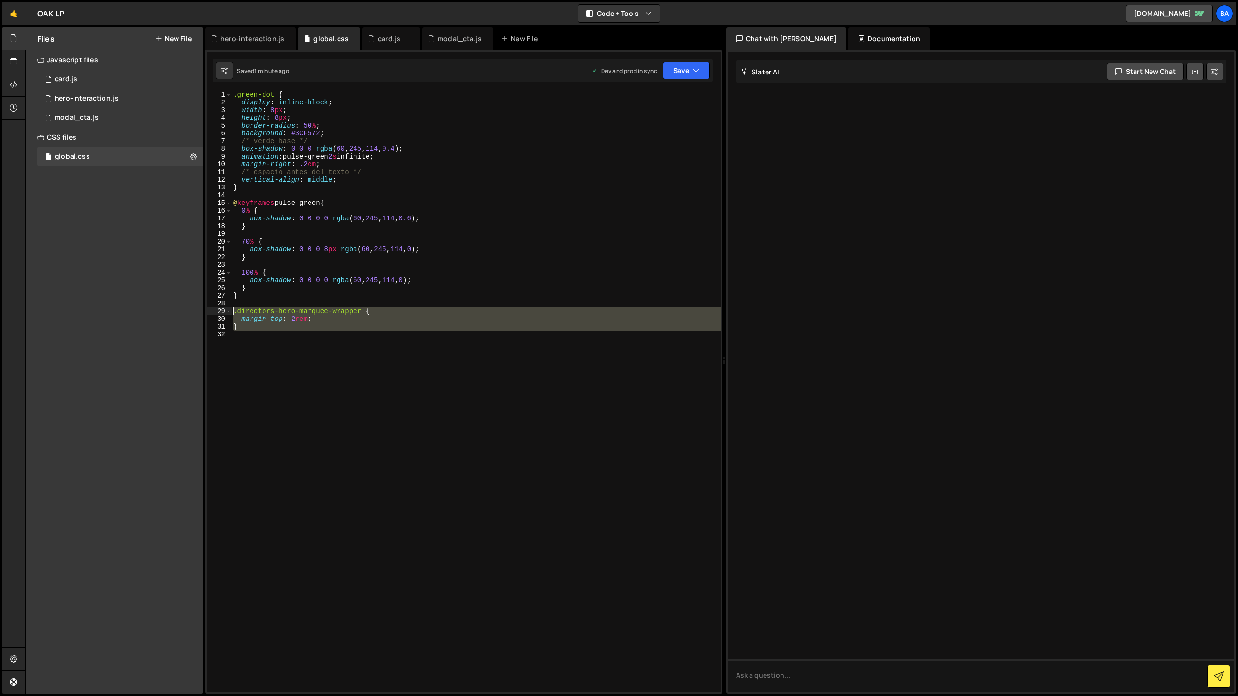
drag, startPoint x: 248, startPoint y: 331, endPoint x: 221, endPoint y: 311, distance: 32.8
click at [221, 311] on div "1 2 3 4 5 6 7 8 9 10 11 12 13 14 15 16 17 18 19 20 21 22 23 24 25 26 27 28 29 3…" at bounding box center [463, 391] width 513 height 601
paste textarea "directors-hero-marquee-wrapper"
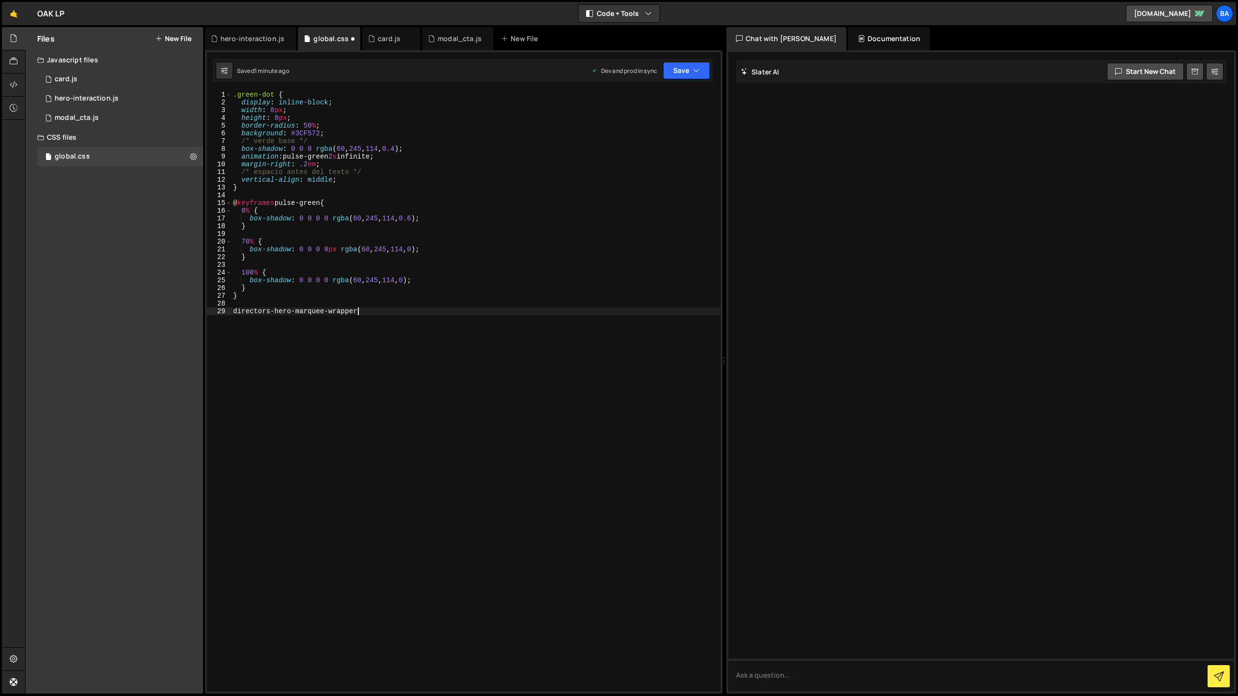
type textarea "}"
paste textarea ".directors-hero-marquee-item"
type textarea ".directors-hero-marquee-item {}"
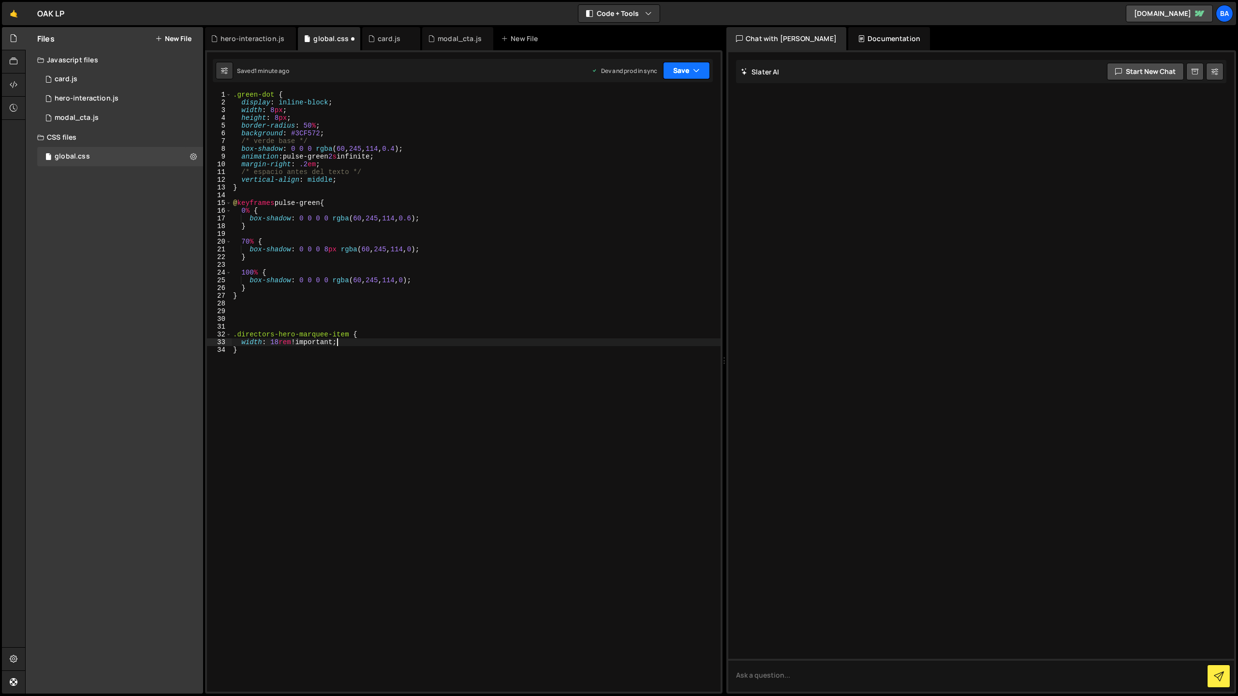
click at [681, 69] on button "Save" at bounding box center [686, 70] width 47 height 17
click at [660, 92] on div "Save to Staging S" at bounding box center [653, 94] width 101 height 10
click at [677, 74] on button "Save" at bounding box center [686, 70] width 47 height 17
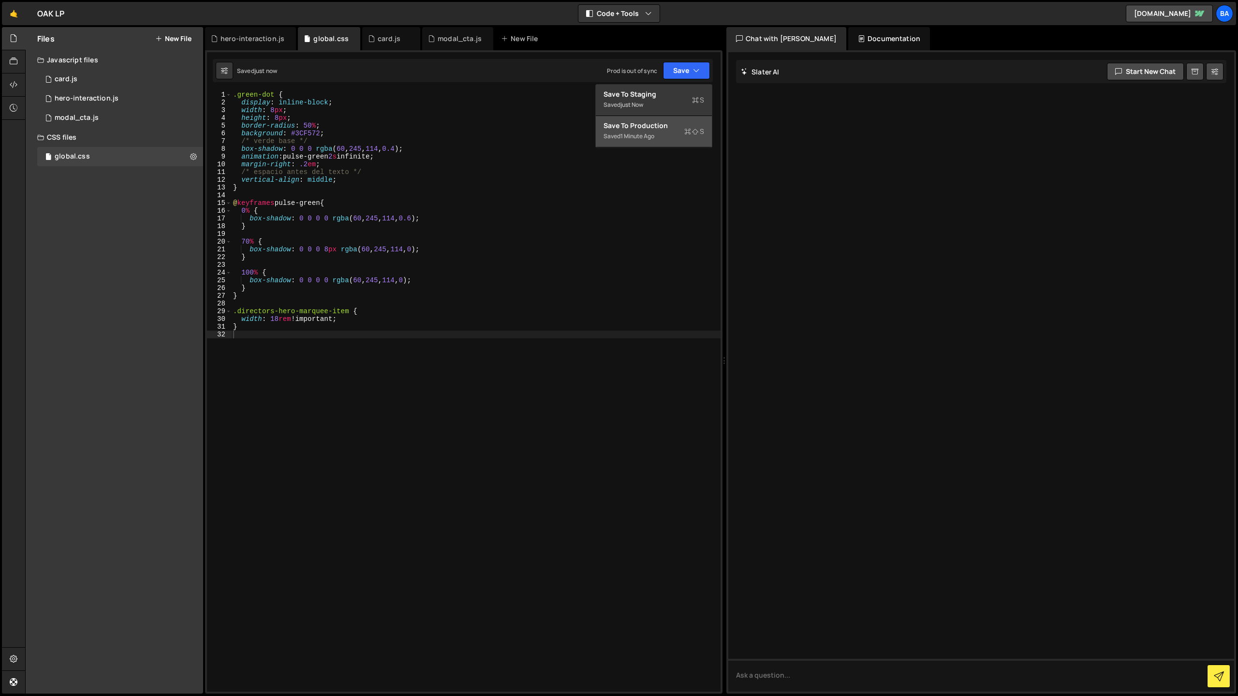
click at [663, 123] on div "Save to Production S" at bounding box center [653, 126] width 101 height 10
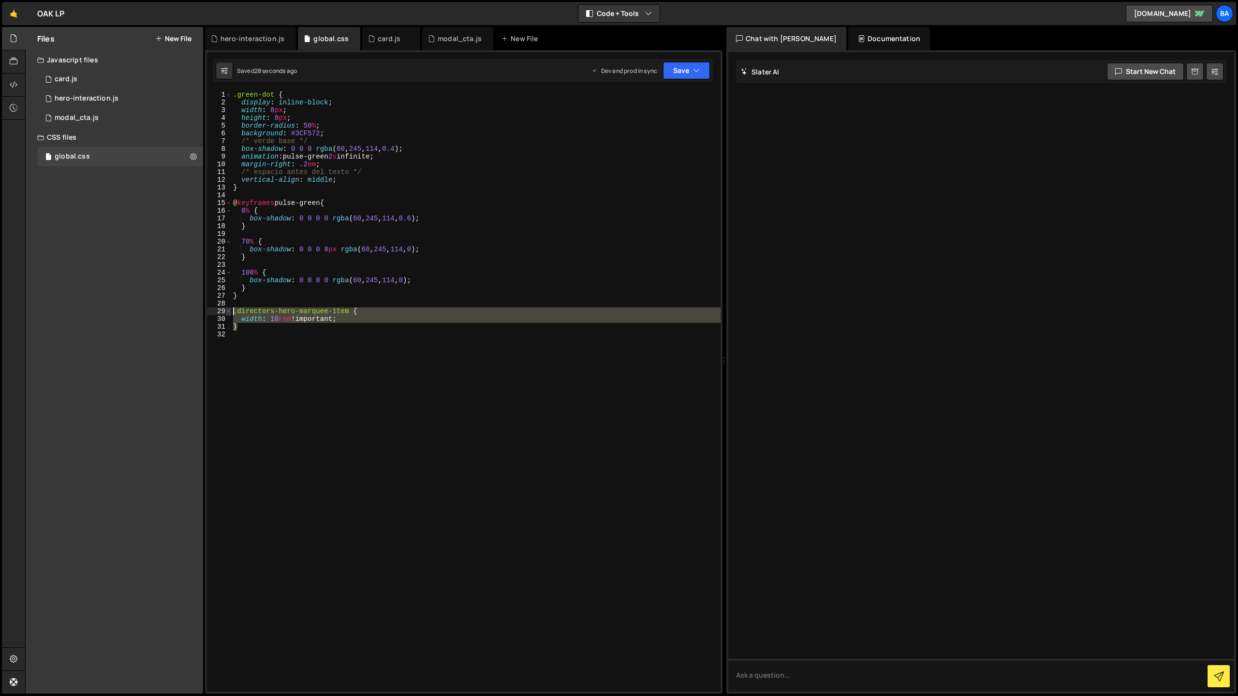
drag, startPoint x: 242, startPoint y: 329, endPoint x: 226, endPoint y: 311, distance: 23.6
click at [226, 311] on div "} 1 2 3 4 5 6 7 8 9 10 11 12 13 14 15 16 17 18 19 20 21 22 23 24 25 26 27 28 29…" at bounding box center [463, 391] width 513 height 601
type textarea ".directors-hero-marquee-item { width: 18rem !important;"
click at [7, 39] on img at bounding box center [3, 35] width 7 height 7
type textarea "en mobile quiero que sea 14 rem"
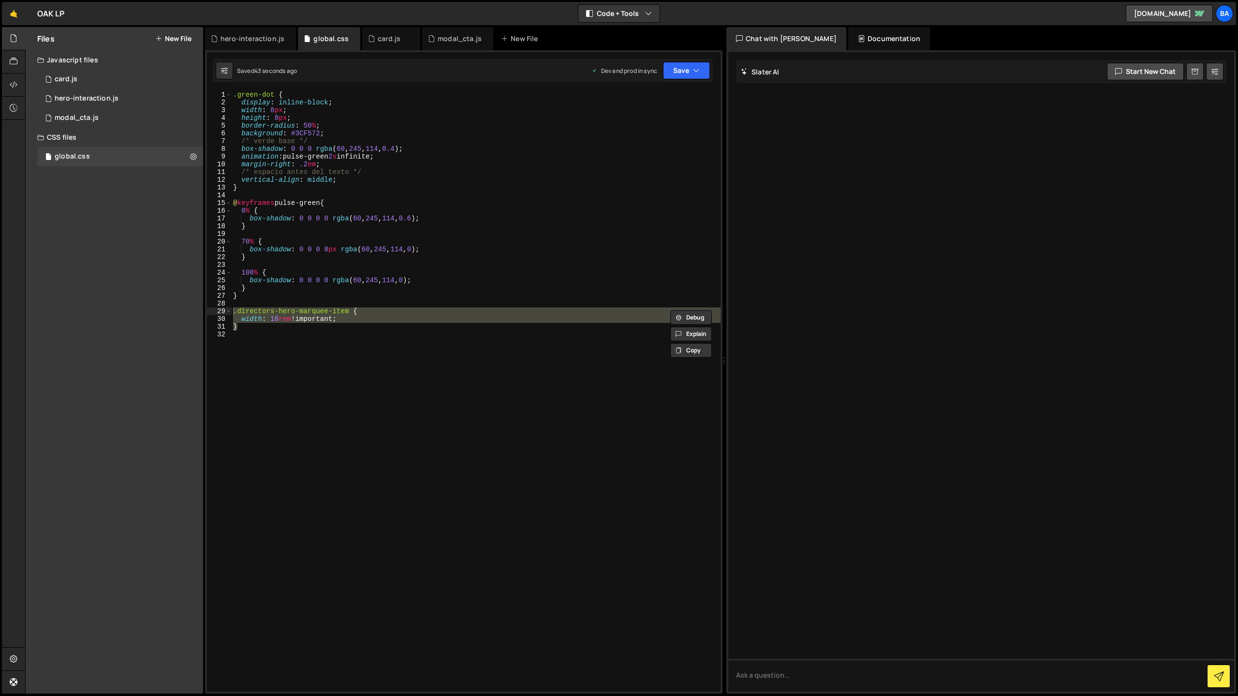
click at [23, 142] on button at bounding box center [19, 140] width 8 height 3
click at [15, 39] on icon "Close" at bounding box center [12, 35] width 8 height 8
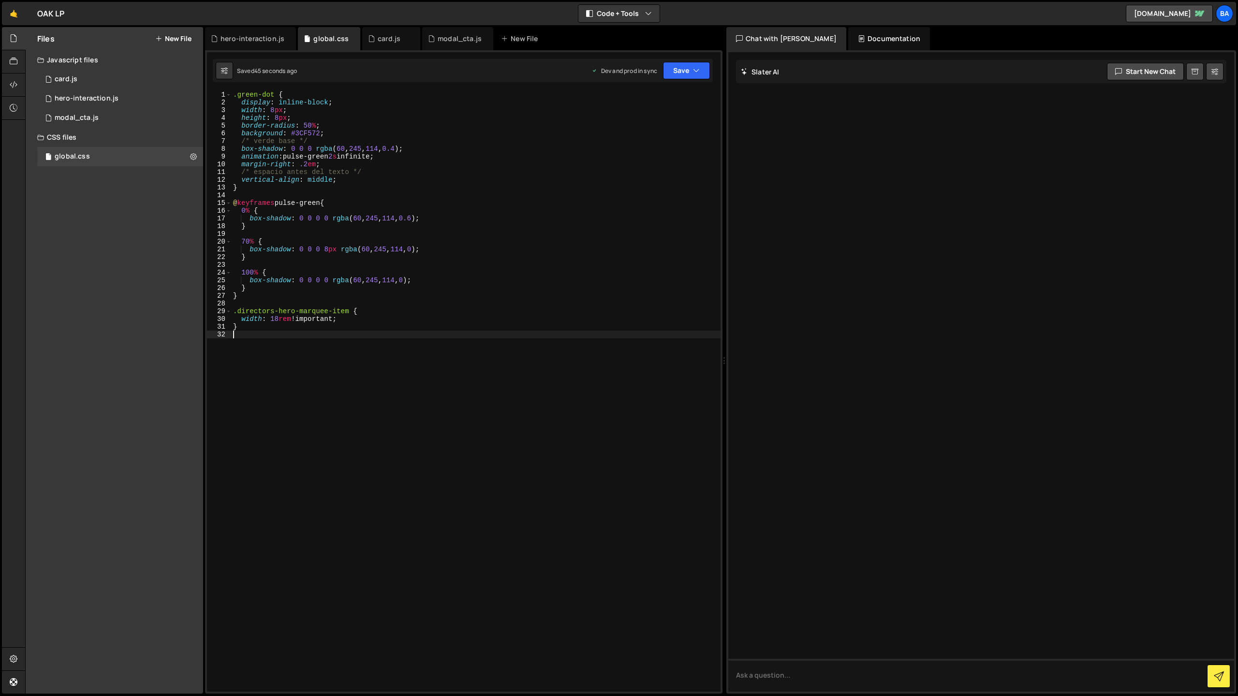
drag, startPoint x: 233, startPoint y: 383, endPoint x: 250, endPoint y: 345, distance: 42.0
click at [235, 381] on div ".green-dot { display : inline-block ; width : 8 px ; height : 8 px ; border-rad…" at bounding box center [475, 312] width 489 height 442
drag, startPoint x: 246, startPoint y: 330, endPoint x: 223, endPoint y: 313, distance: 28.3
click at [223, 313] on div "1 2 3 4 5 6 7 8 9 10 11 12 13 14 15 16 17 18 19 20 21 22 23 24 25 26 27 28 29 3…" at bounding box center [463, 391] width 513 height 601
type textarea ".directors-hero-marquee-item { width: 18rem !important;"
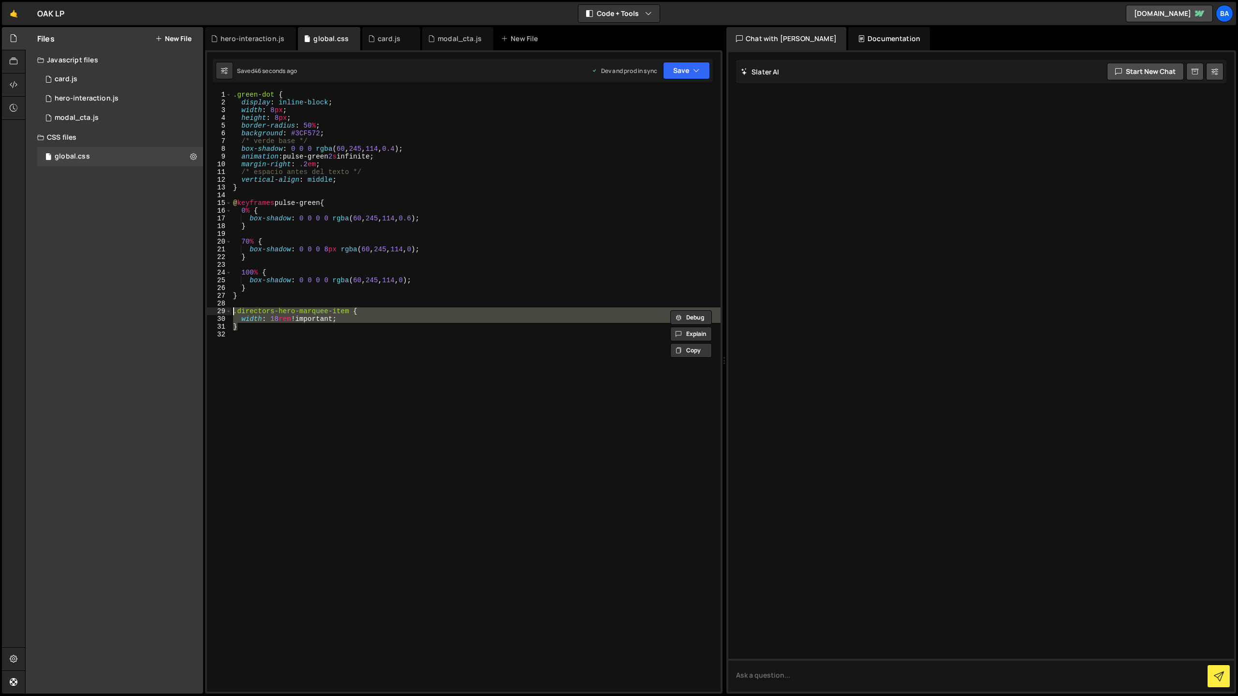
paste textarea
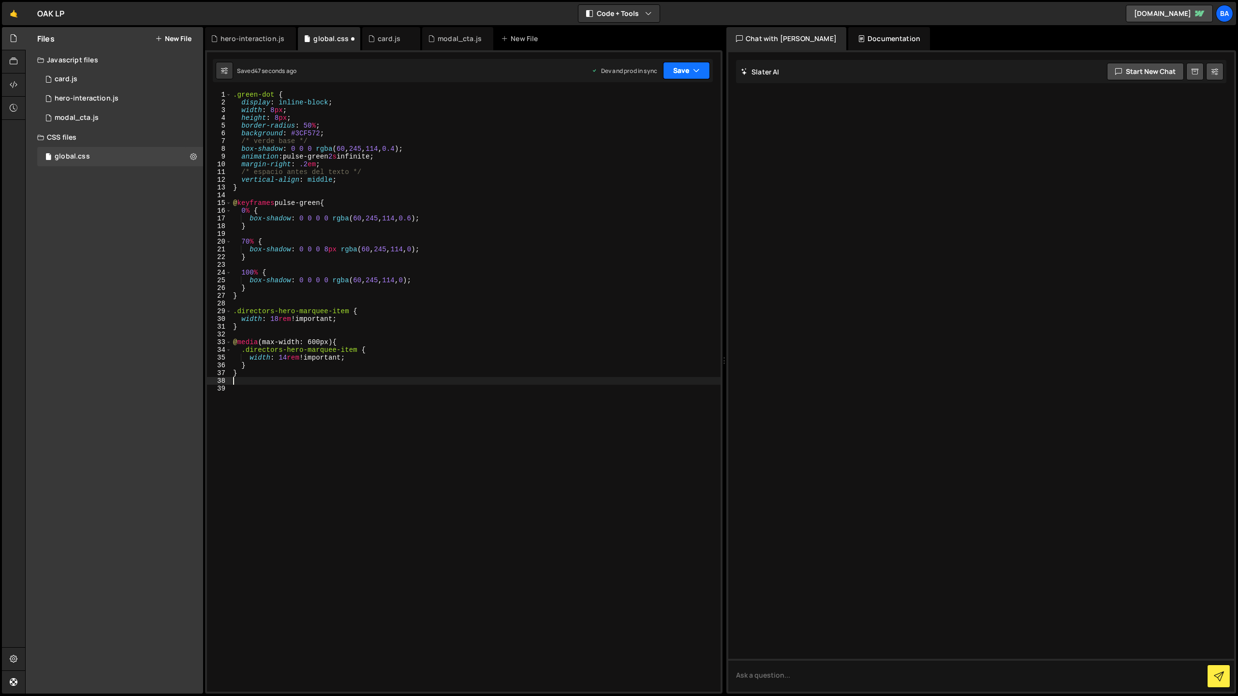
click at [683, 71] on button "Save" at bounding box center [686, 70] width 47 height 17
click at [654, 97] on div "Save to Staging S" at bounding box center [653, 94] width 101 height 10
click at [683, 70] on button "Save" at bounding box center [686, 70] width 47 height 17
click at [651, 125] on div "Save to Production S" at bounding box center [653, 126] width 101 height 10
